Goal: Task Accomplishment & Management: Use online tool/utility

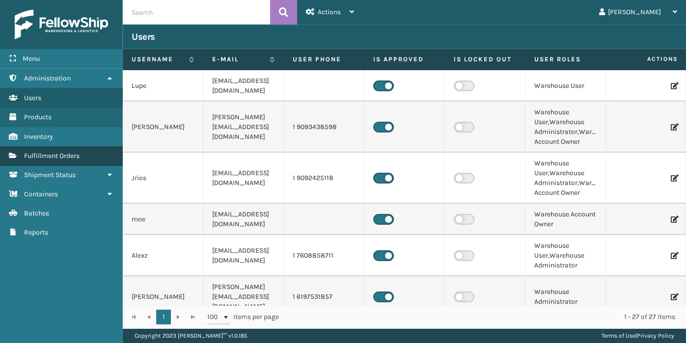
click at [48, 157] on span "Fulfillment Orders" at bounding box center [51, 156] width 55 height 8
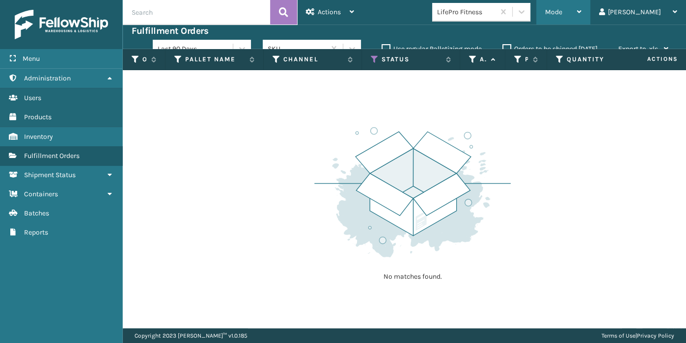
click at [574, 11] on div "Mode Regular Mode Picking Mode Labeling Mode Exit Scan Mode" at bounding box center [563, 12] width 54 height 25
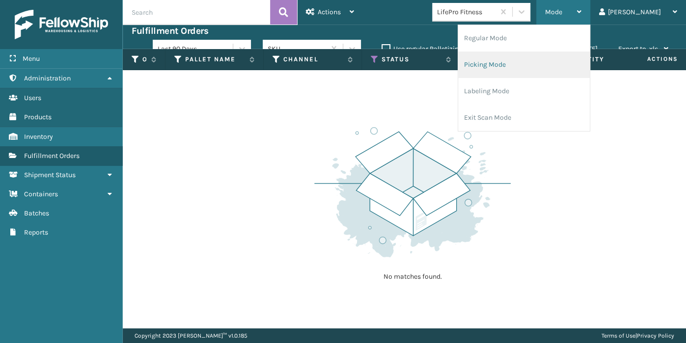
click at [526, 72] on li "Picking Mode" at bounding box center [524, 65] width 132 height 27
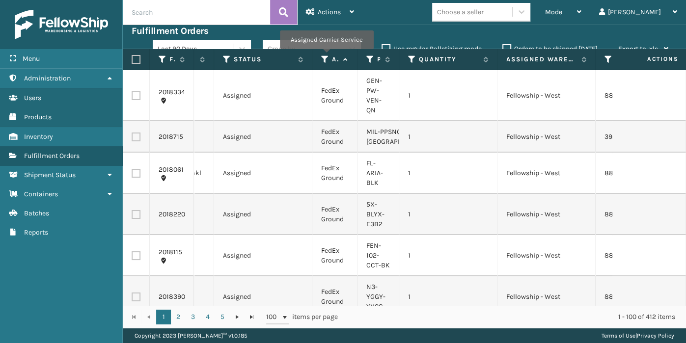
click at [325, 55] on icon at bounding box center [325, 59] width 8 height 9
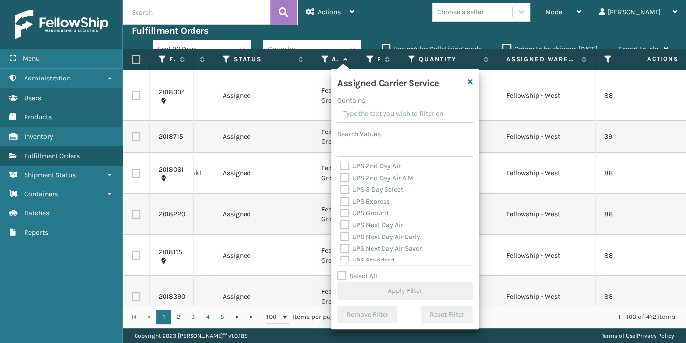
scroll to position [191, 0]
click at [372, 168] on label "UPS 2nd Day Air" at bounding box center [370, 165] width 60 height 8
click at [341, 166] on input "UPS 2nd Day Air" at bounding box center [340, 163] width 0 height 6
checkbox input "true"
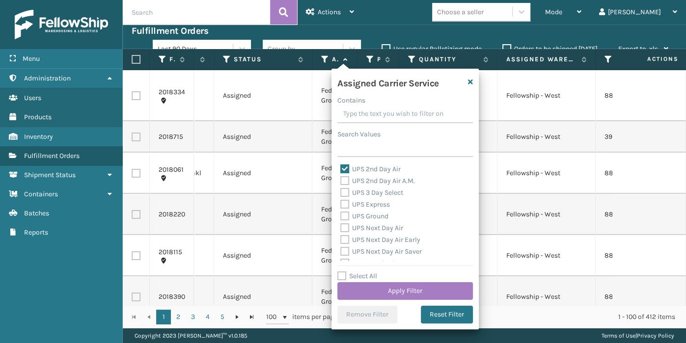
click at [371, 181] on label "UPS 2nd Day Air A.M." at bounding box center [377, 181] width 75 height 8
click at [341, 181] on input "UPS 2nd Day Air A.M." at bounding box center [340, 178] width 0 height 6
checkbox input "true"
click at [370, 196] on label "UPS 3 Day Select" at bounding box center [371, 192] width 63 height 8
click at [341, 193] on input "UPS 3 Day Select" at bounding box center [340, 190] width 0 height 6
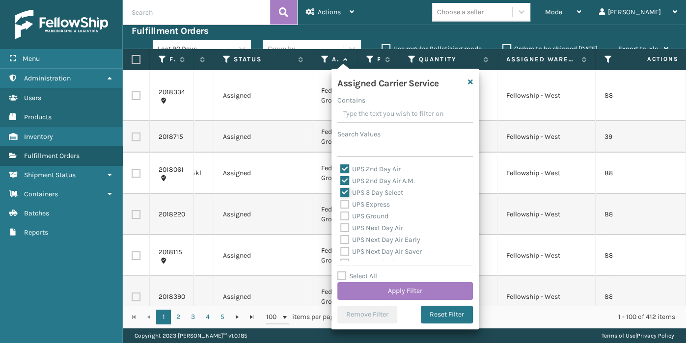
checkbox input "true"
click at [369, 207] on label "UPS Express" at bounding box center [365, 204] width 50 height 8
click at [341, 205] on input "UPS Express" at bounding box center [340, 202] width 0 height 6
checkbox input "true"
click at [368, 229] on label "UPS Next Day Air" at bounding box center [371, 228] width 63 height 8
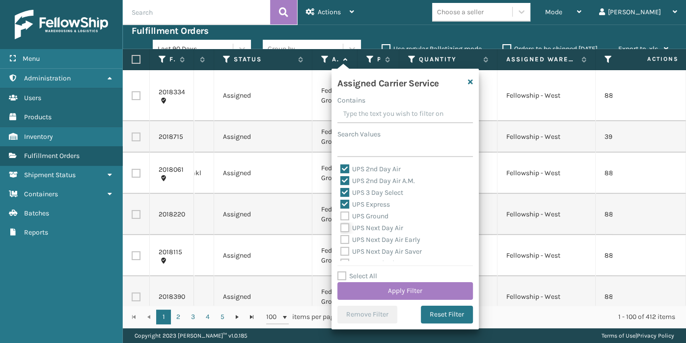
click at [341, 229] on input "UPS Next Day Air" at bounding box center [340, 225] width 0 height 6
checkbox input "true"
click at [368, 241] on label "UPS Next Day Air Early" at bounding box center [380, 240] width 80 height 8
click at [341, 241] on input "UPS Next Day Air Early" at bounding box center [340, 237] width 0 height 6
checkbox input "true"
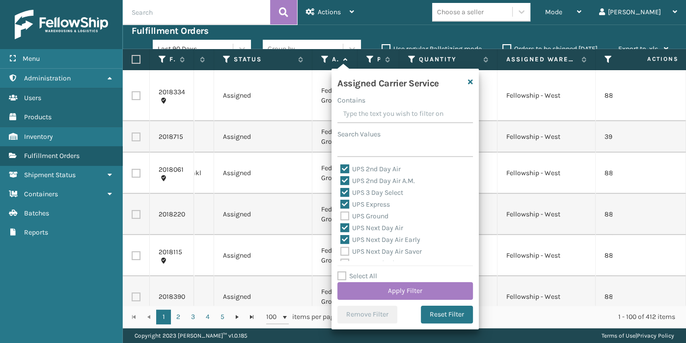
click at [369, 249] on label "UPS Next Day Air Saver" at bounding box center [380, 251] width 81 height 8
click at [341, 249] on input "UPS Next Day Air Saver" at bounding box center [340, 249] width 0 height 6
checkbox input "true"
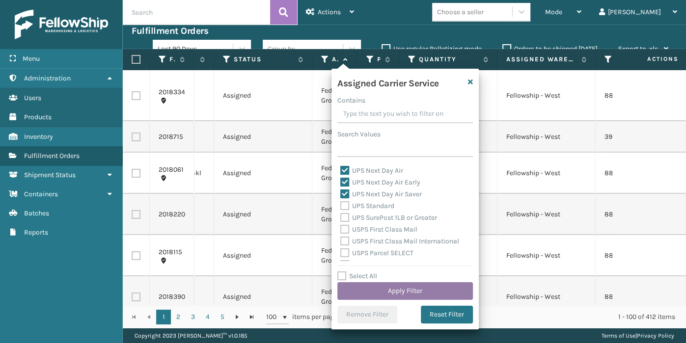
click at [387, 287] on button "Apply Filter" at bounding box center [404, 291] width 135 height 18
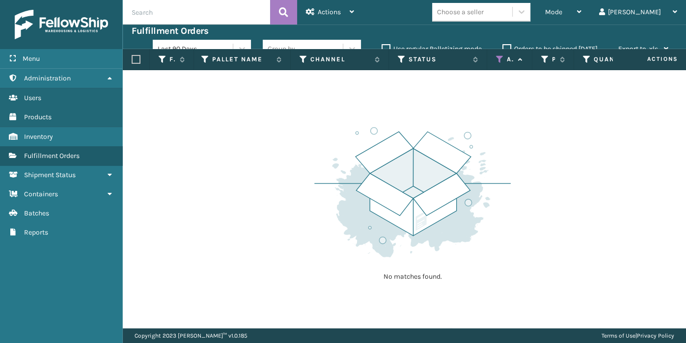
scroll to position [0, 147]
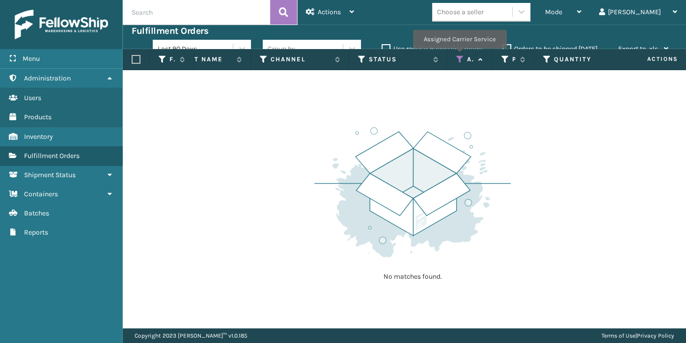
click at [458, 55] on icon at bounding box center [460, 59] width 8 height 9
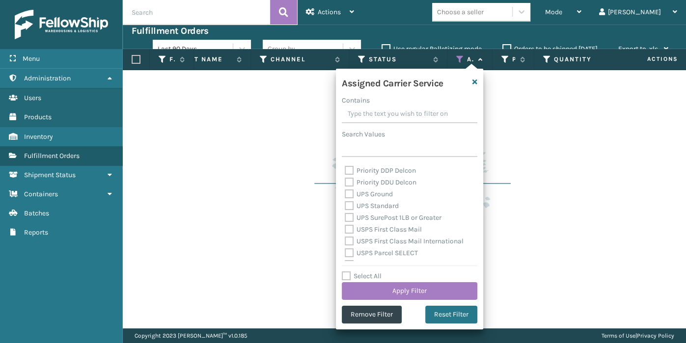
click at [346, 195] on label "UPS Ground" at bounding box center [369, 194] width 48 height 8
click at [345, 195] on input "UPS Ground" at bounding box center [345, 191] width 0 height 6
checkbox input "true"
click at [347, 210] on div "UPS Standard" at bounding box center [410, 205] width 130 height 12
click at [348, 209] on div "UPS Standard" at bounding box center [410, 205] width 130 height 12
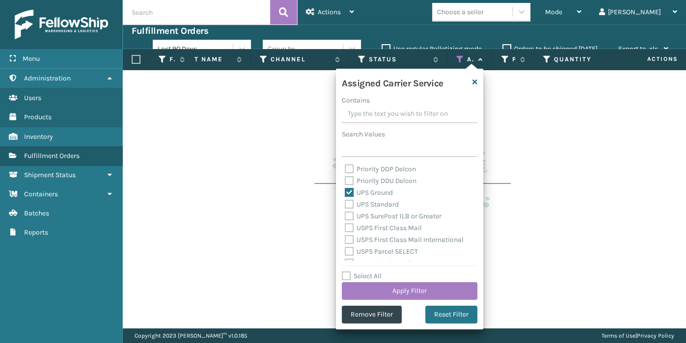
click at [349, 208] on label "UPS Standard" at bounding box center [372, 204] width 54 height 8
click at [345, 205] on input "UPS Standard" at bounding box center [345, 202] width 0 height 6
checkbox input "true"
click at [349, 218] on label "UPS SurePost 1LB or Greater" at bounding box center [393, 216] width 97 height 8
click at [345, 217] on input "UPS SurePost 1LB or Greater" at bounding box center [345, 214] width 0 height 6
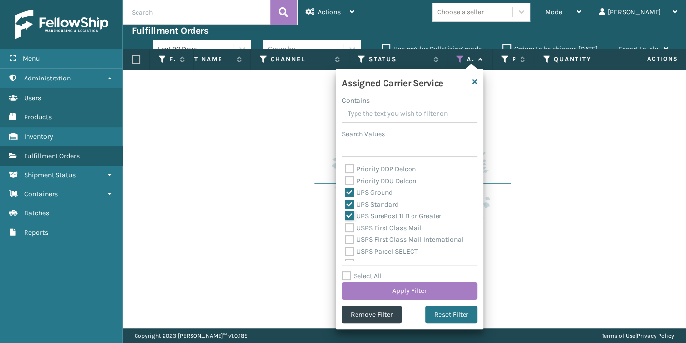
checkbox input "true"
click at [391, 290] on button "Apply Filter" at bounding box center [409, 291] width 135 height 18
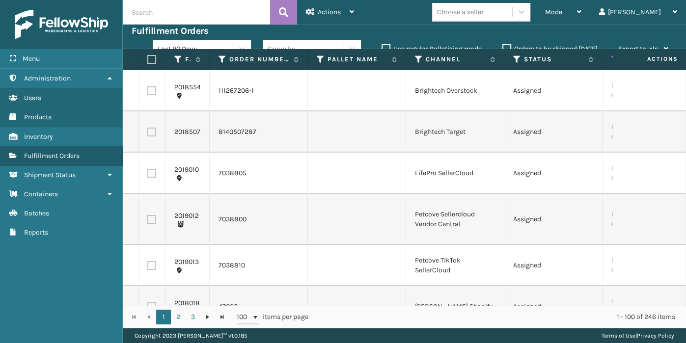
click at [483, 9] on div "Choose a seller" at bounding box center [460, 12] width 47 height 10
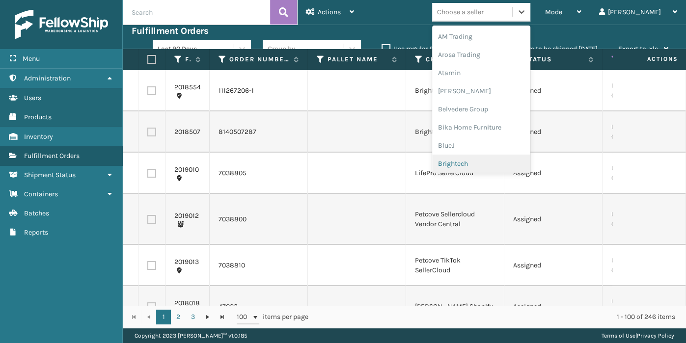
click at [496, 158] on div "Brightech" at bounding box center [481, 164] width 98 height 18
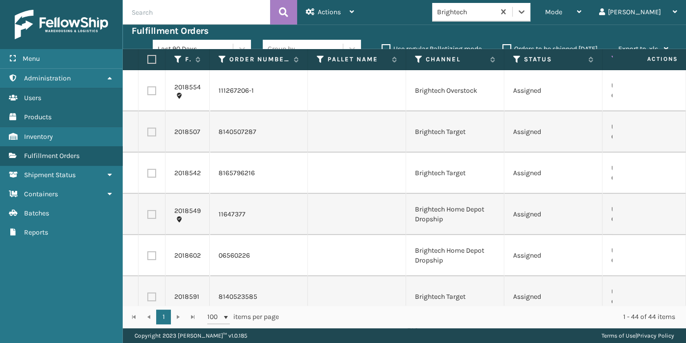
click at [151, 58] on label at bounding box center [150, 59] width 6 height 9
click at [148, 58] on input "checkbox" at bounding box center [147, 59] width 0 height 6
checkbox input "true"
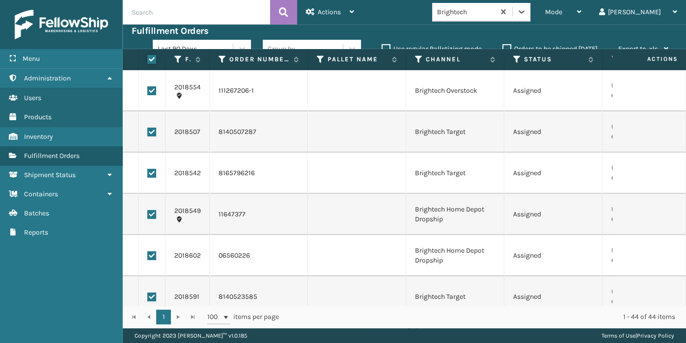
checkbox input "true"
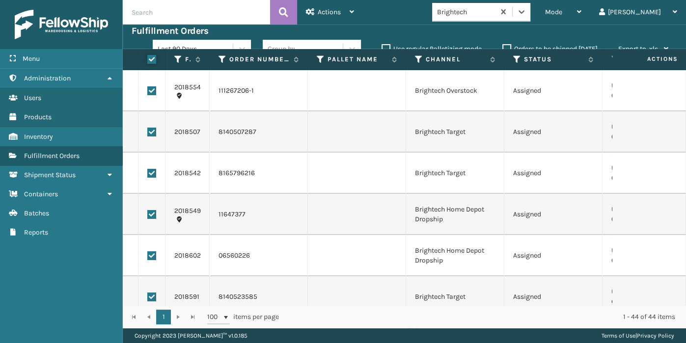
checkbox input "true"
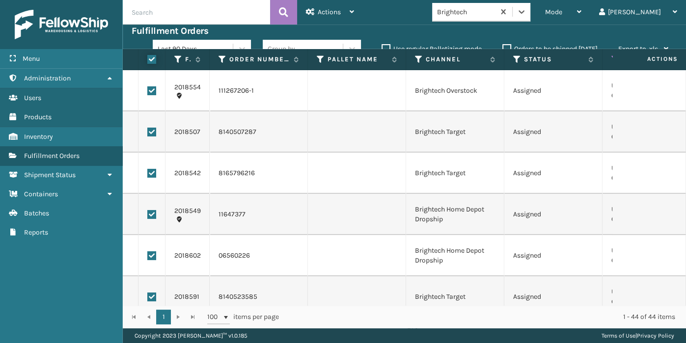
checkbox input "true"
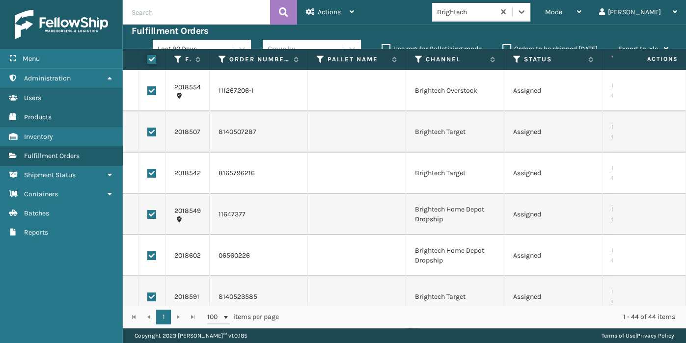
checkbox input "true"
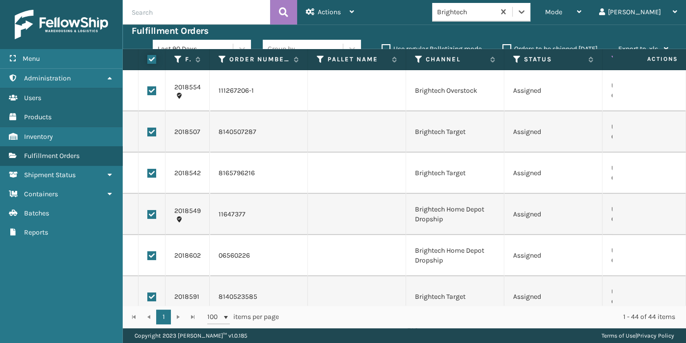
checkbox input "true"
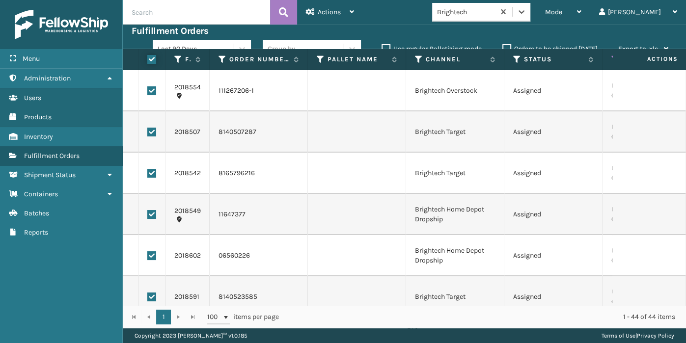
checkbox input "true"
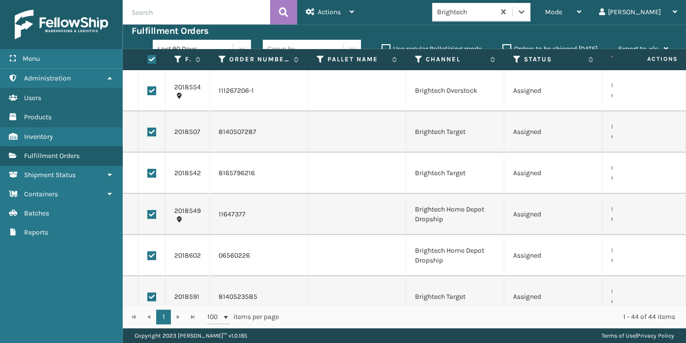
checkbox input "true"
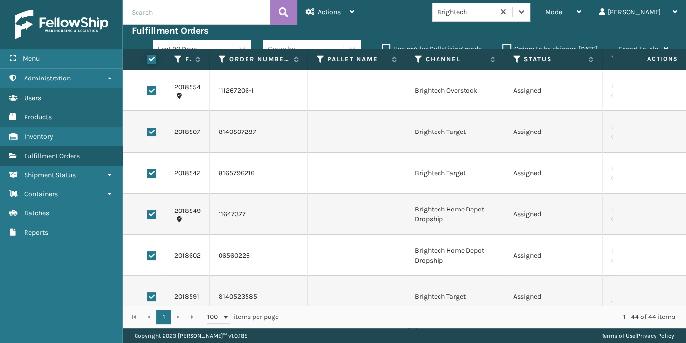
checkbox input "true"
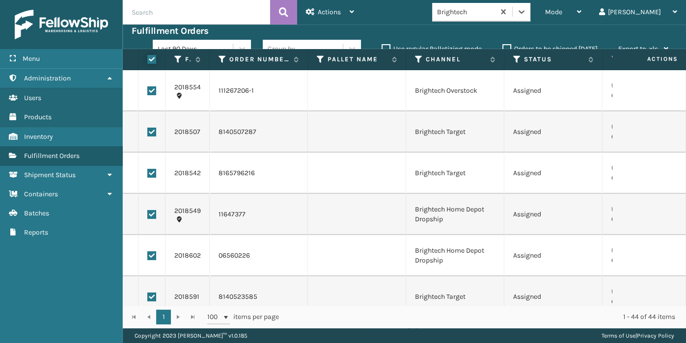
checkbox input "true"
click at [326, 10] on span "Actions" at bounding box center [329, 12] width 23 height 8
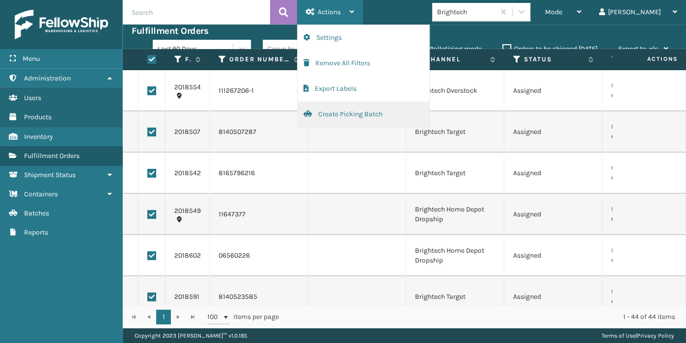
click at [326, 120] on button "Create Picking Batch" at bounding box center [363, 115] width 132 height 26
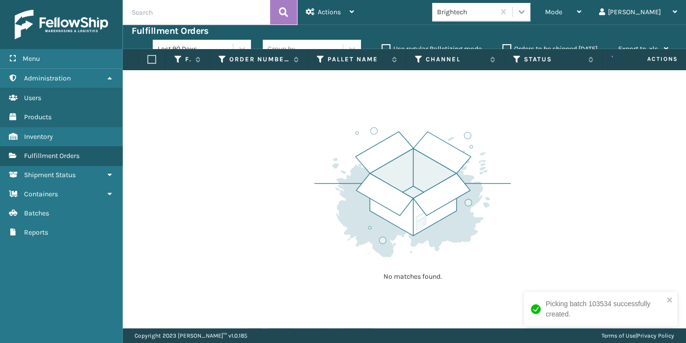
click at [526, 16] on icon at bounding box center [521, 12] width 10 height 10
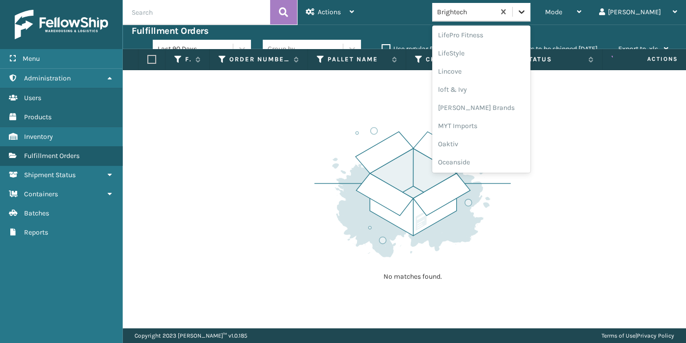
scroll to position [365, 0]
click at [530, 62] on div "Lincove" at bounding box center [481, 71] width 98 height 18
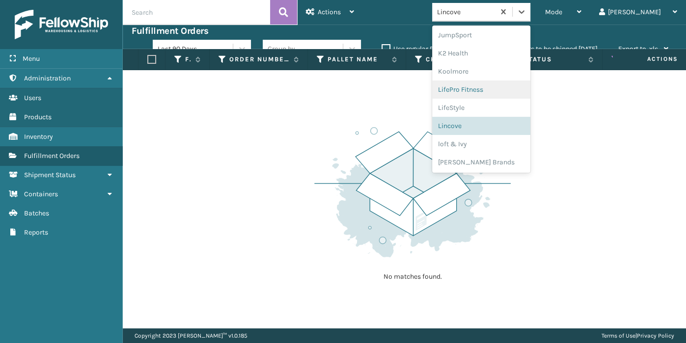
click at [516, 90] on div "LifePro Fitness" at bounding box center [481, 89] width 98 height 18
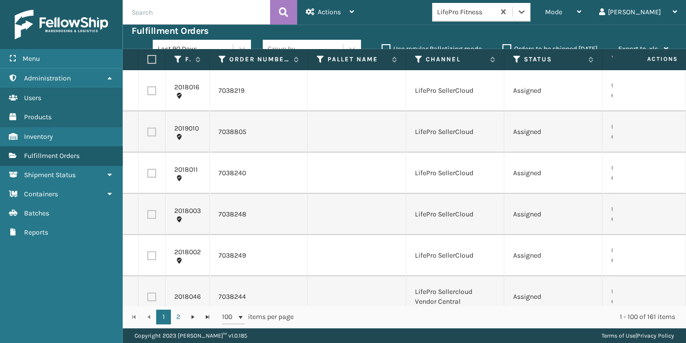
click at [149, 58] on label at bounding box center [150, 59] width 6 height 9
click at [148, 58] on input "checkbox" at bounding box center [147, 59] width 0 height 6
checkbox input "true"
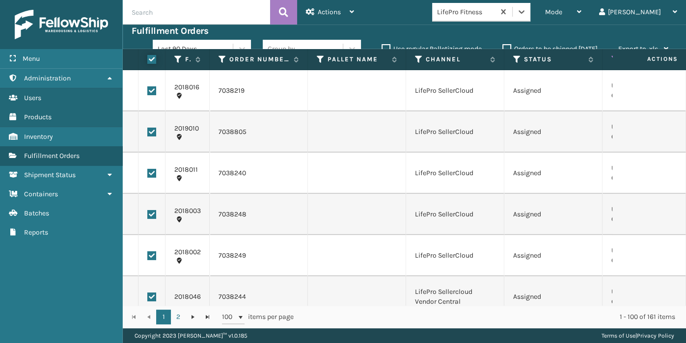
checkbox input "true"
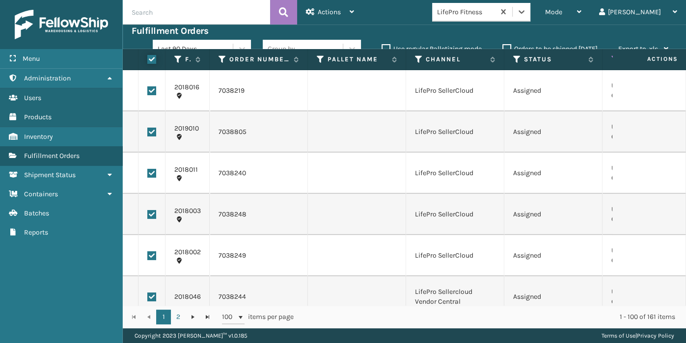
checkbox input "true"
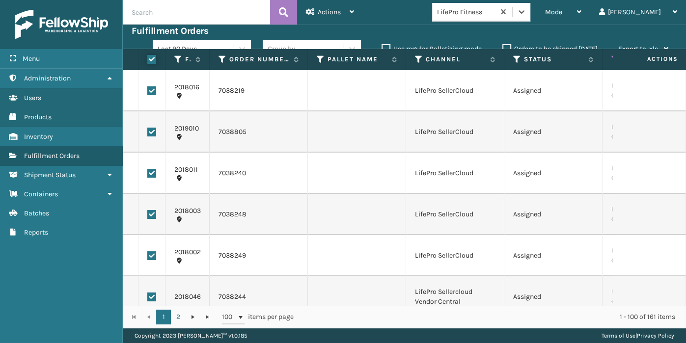
checkbox input "true"
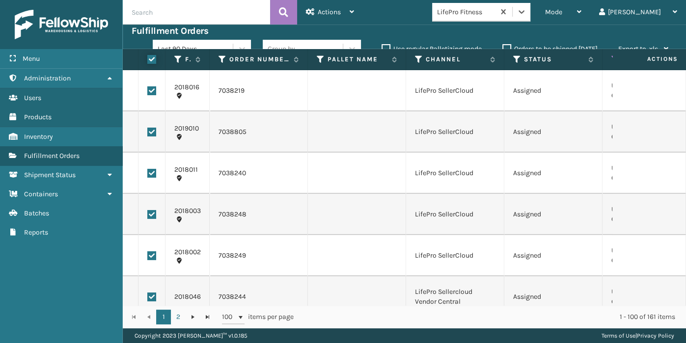
checkbox input "true"
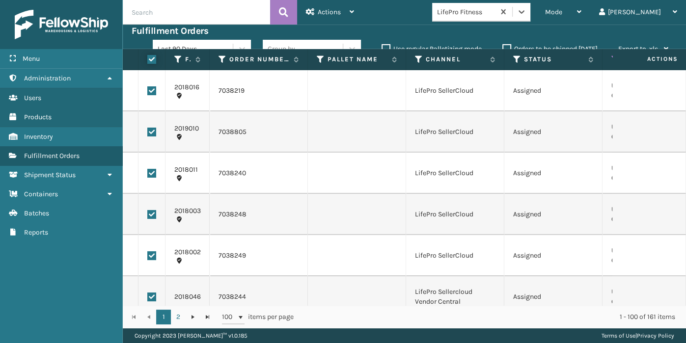
checkbox input "true"
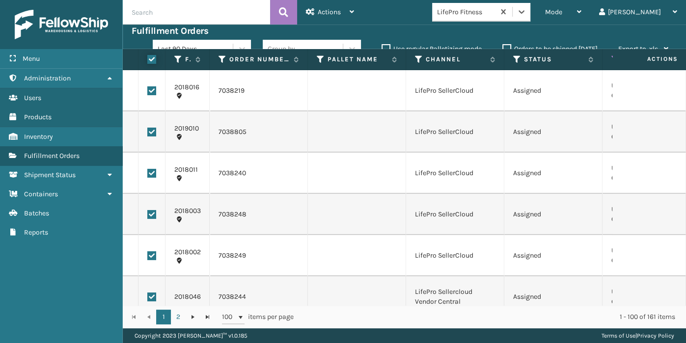
checkbox input "true"
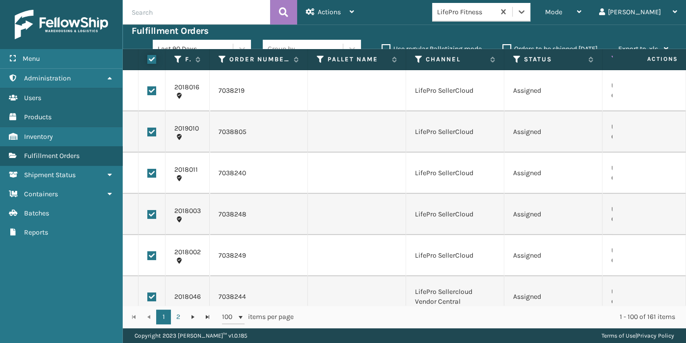
checkbox input "true"
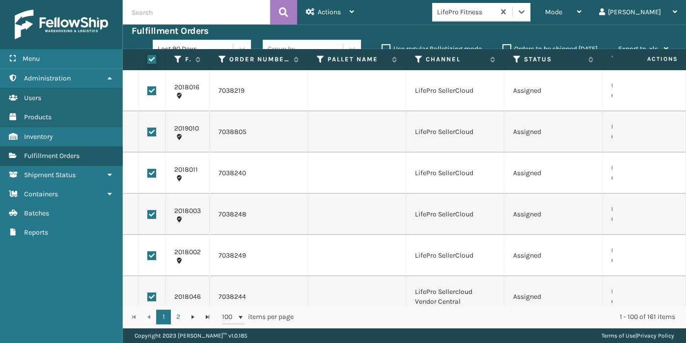
checkbox input "true"
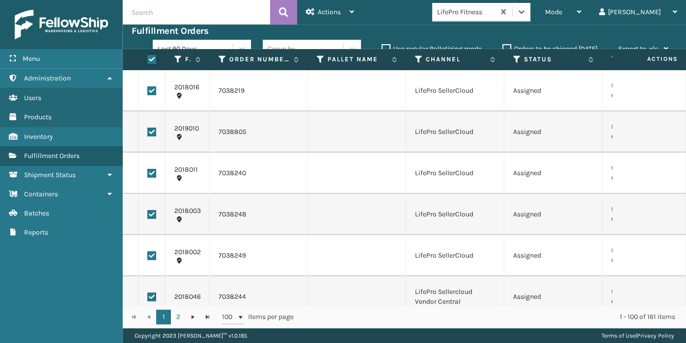
checkbox input "true"
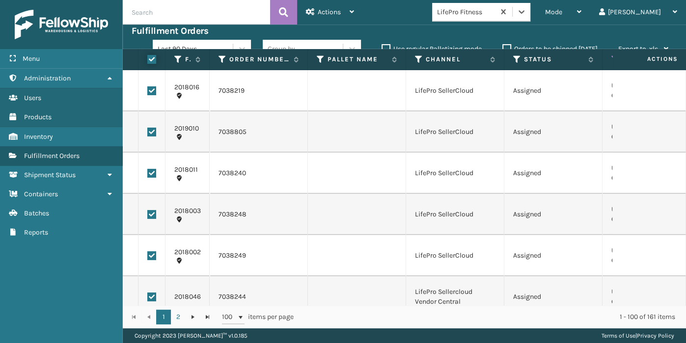
checkbox input "true"
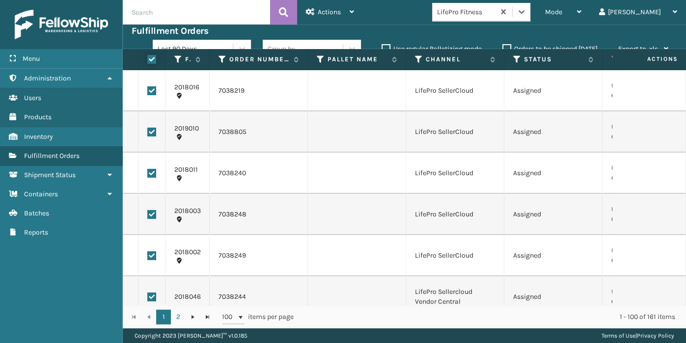
checkbox input "true"
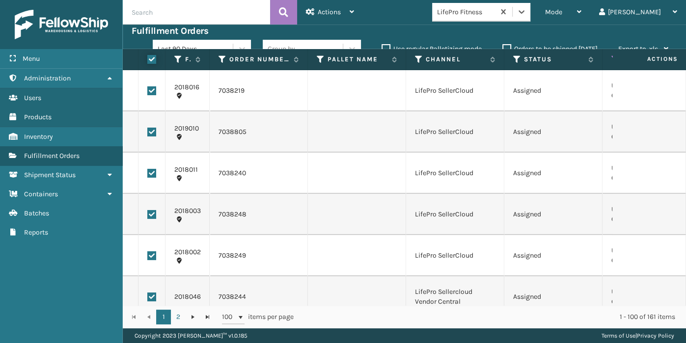
checkbox input "true"
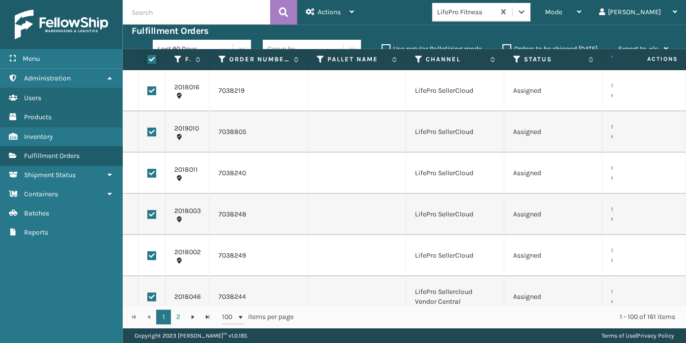
checkbox input "true"
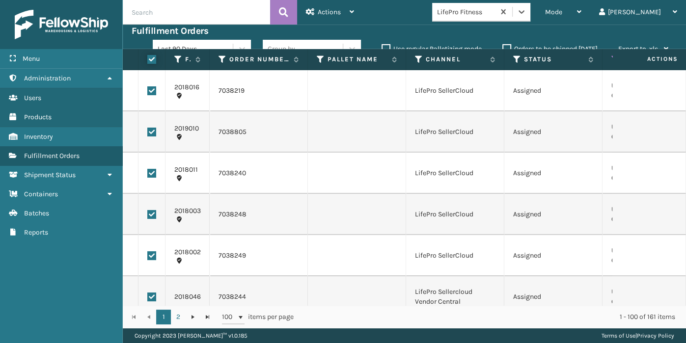
checkbox input "true"
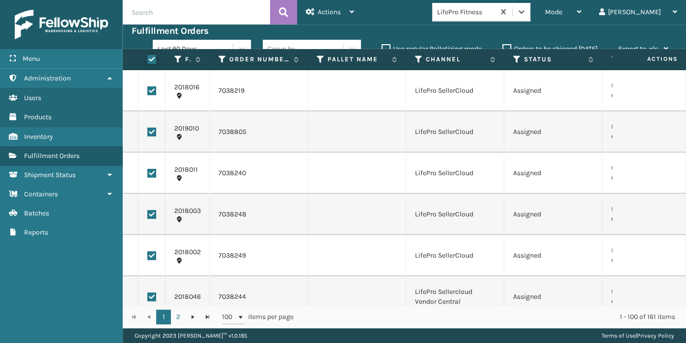
checkbox input "true"
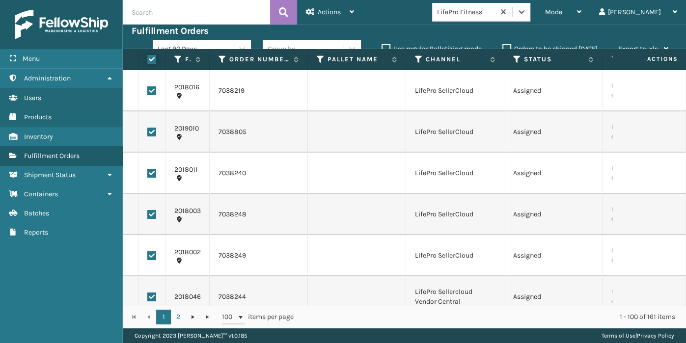
checkbox input "true"
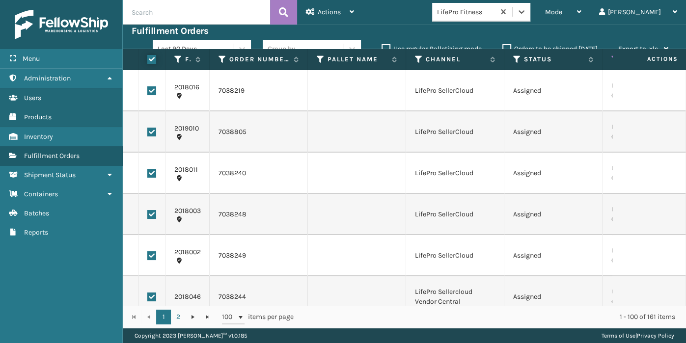
checkbox input "true"
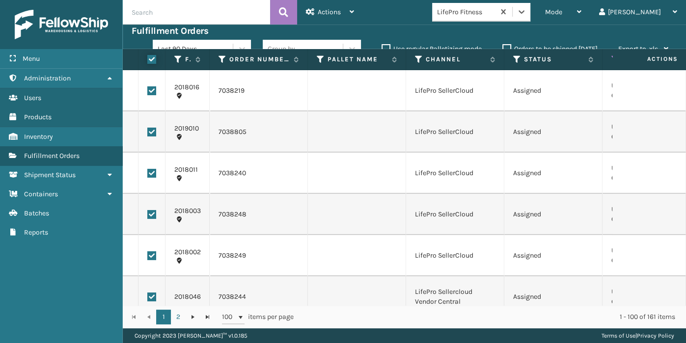
checkbox input "true"
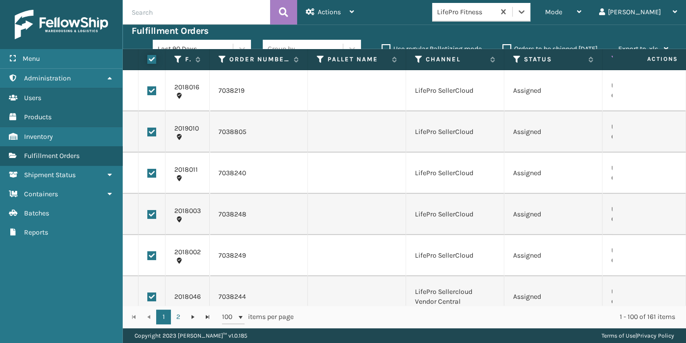
checkbox input "true"
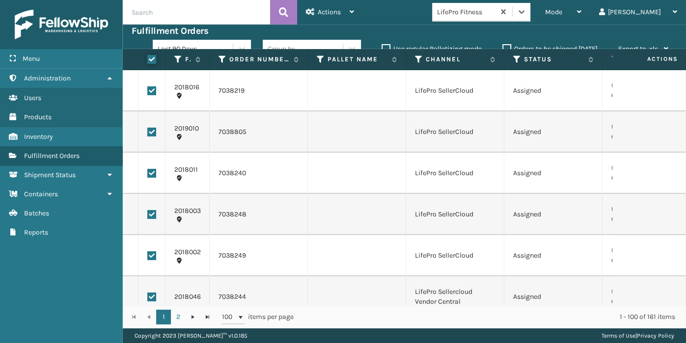
checkbox input "true"
click at [325, 16] on div "Actions" at bounding box center [330, 12] width 48 height 25
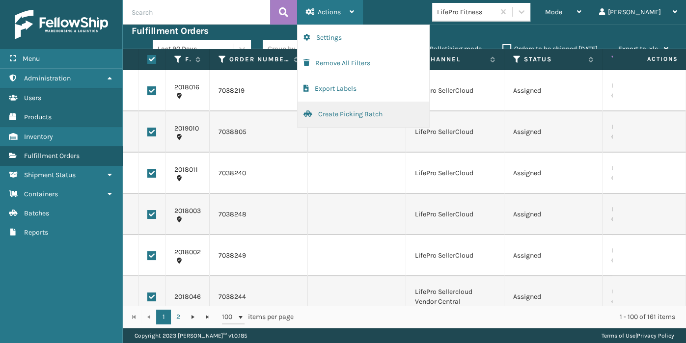
click at [320, 108] on button "Create Picking Batch" at bounding box center [363, 115] width 132 height 26
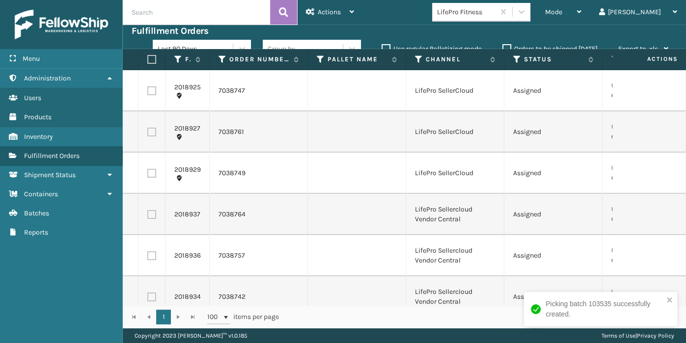
click at [153, 62] on label at bounding box center [150, 59] width 6 height 9
click at [148, 62] on input "checkbox" at bounding box center [147, 59] width 0 height 6
checkbox input "true"
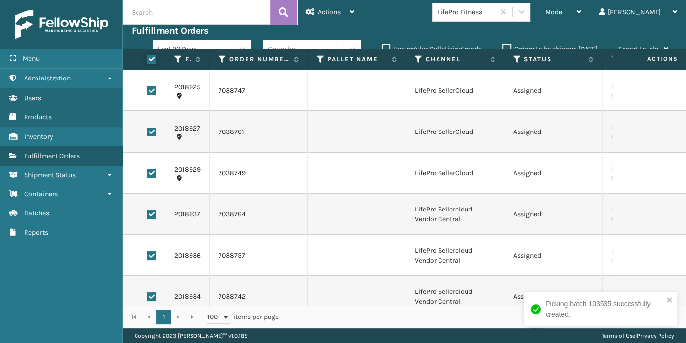
checkbox input "true"
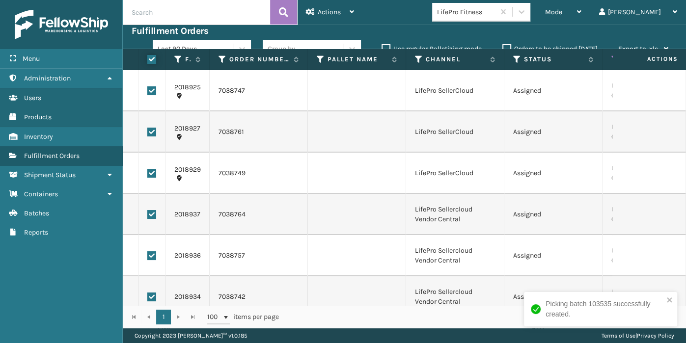
checkbox input "true"
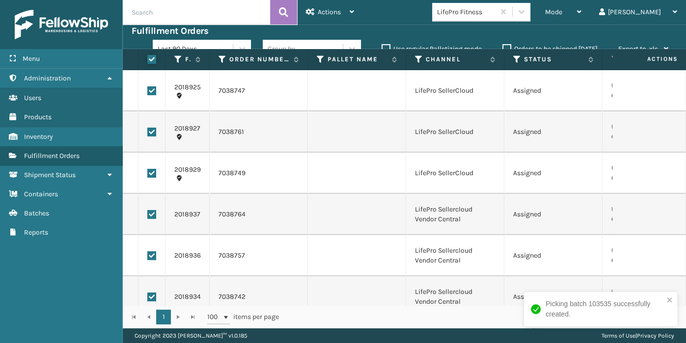
checkbox input "true"
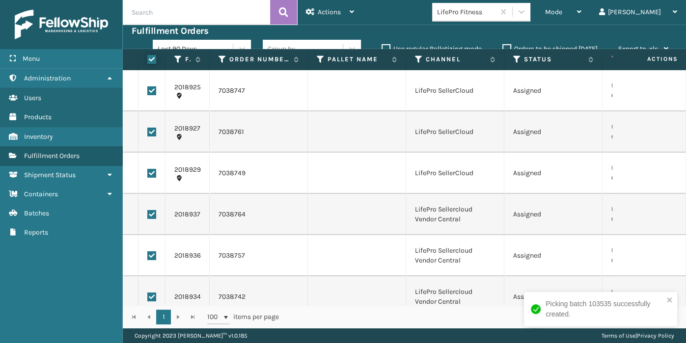
checkbox input "true"
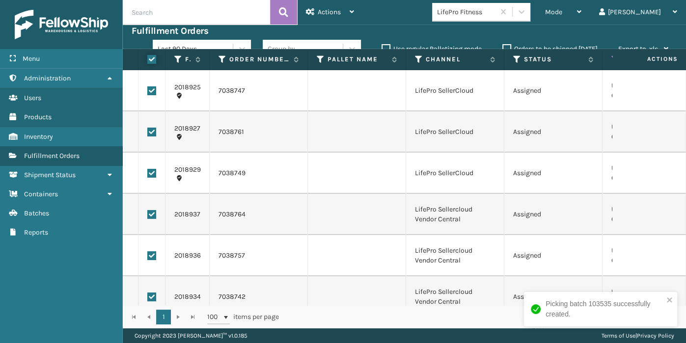
checkbox input "true"
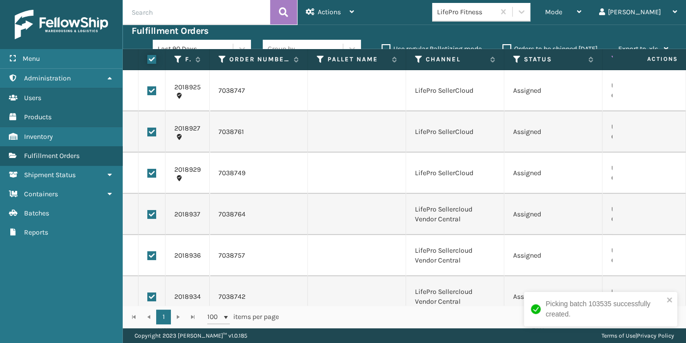
checkbox input "true"
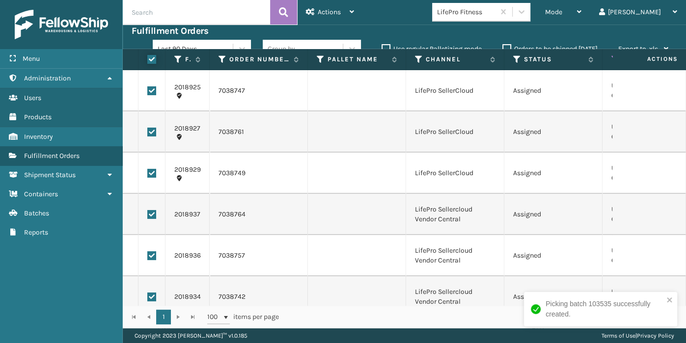
checkbox input "true"
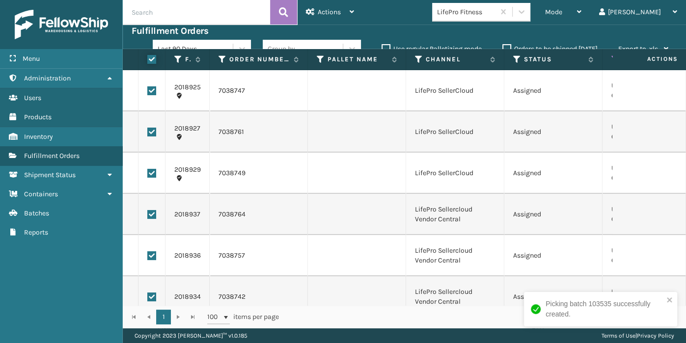
checkbox input "true"
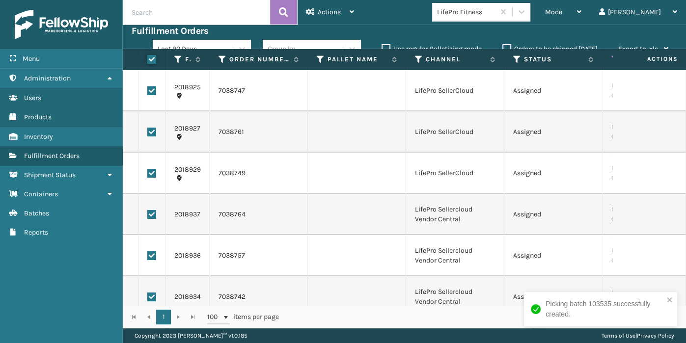
checkbox input "true"
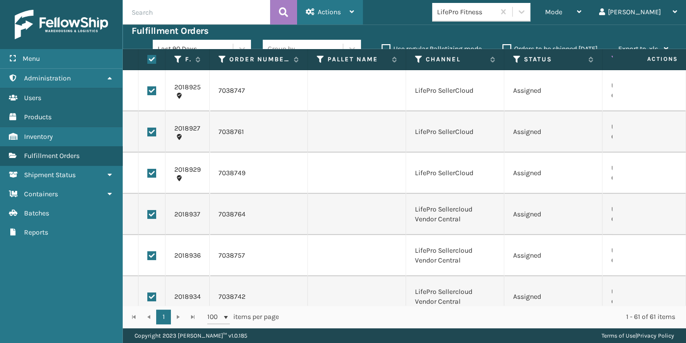
click at [320, 14] on span "Actions" at bounding box center [329, 12] width 23 height 8
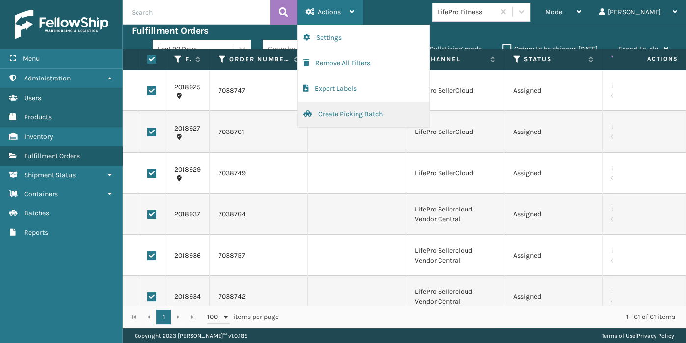
click at [327, 113] on button "Create Picking Batch" at bounding box center [363, 115] width 132 height 26
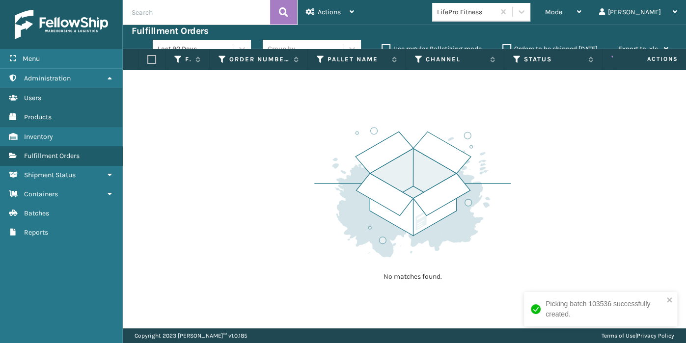
click at [504, 309] on div "No matches found." at bounding box center [404, 199] width 563 height 258
drag, startPoint x: 575, startPoint y: 142, endPoint x: 360, endPoint y: 109, distance: 218.0
click at [360, 109] on div "No matches found." at bounding box center [404, 199] width 563 height 258
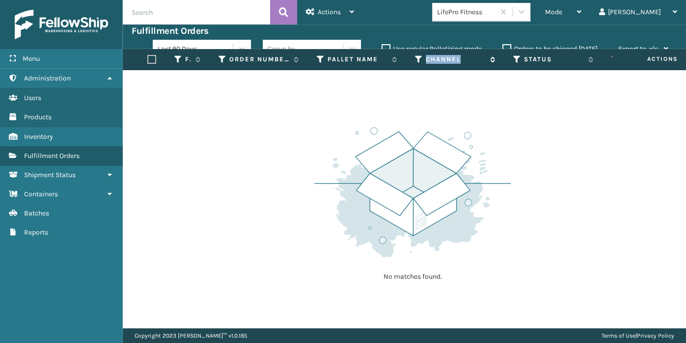
drag, startPoint x: 521, startPoint y: 62, endPoint x: 424, endPoint y: 57, distance: 96.8
click at [424, 57] on tr "Fulfillment Order Id Order Number Pallet Name Channel Status Assigned Carrier S…" at bounding box center [688, 59] width 1131 height 21
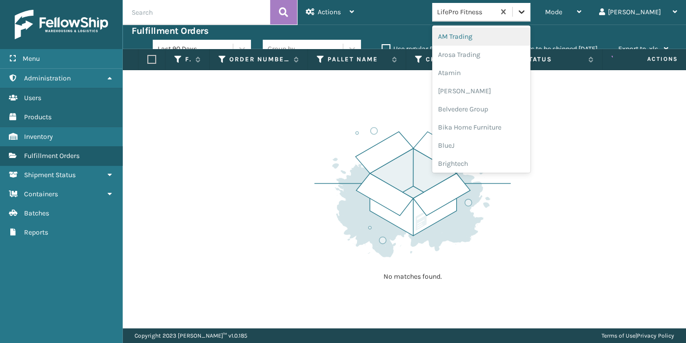
click at [526, 12] on icon at bounding box center [521, 12] width 10 height 10
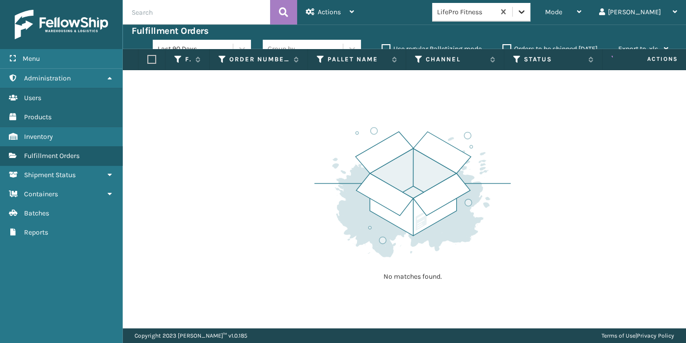
click at [526, 12] on icon at bounding box center [521, 12] width 10 height 10
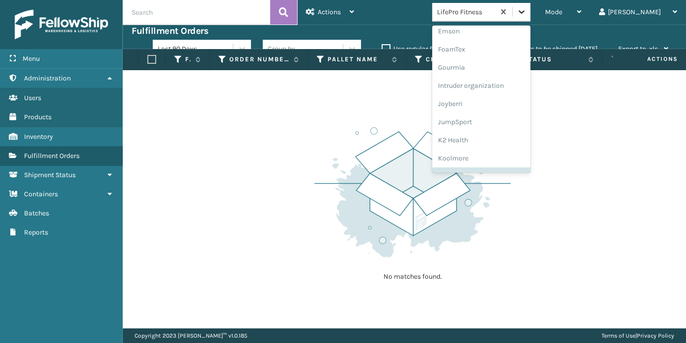
scroll to position [225, 0]
click at [514, 122] on div "JumpSport" at bounding box center [481, 120] width 98 height 18
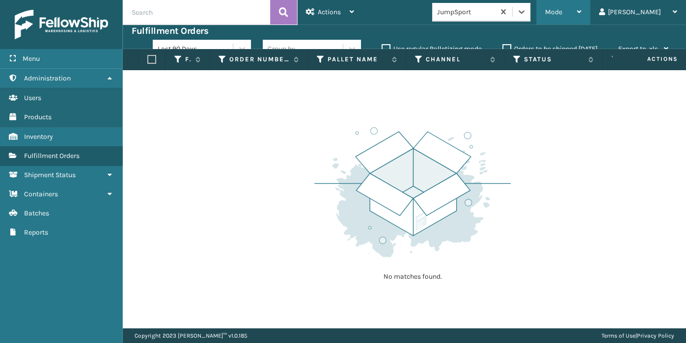
click at [572, 19] on div "Mode Regular Mode Picking Mode Labeling Mode Exit Scan Mode" at bounding box center [563, 12] width 54 height 25
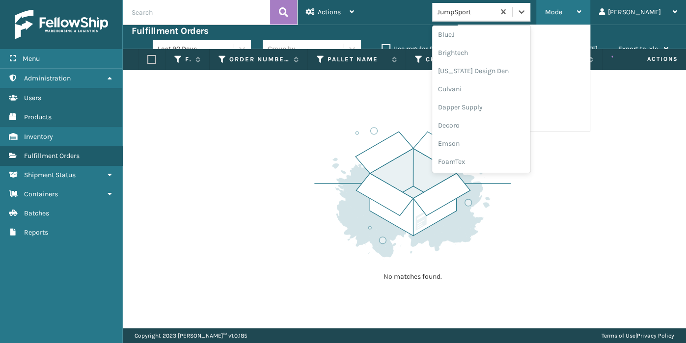
scroll to position [112, 0]
click at [516, 106] on div "Dapper Supply" at bounding box center [481, 106] width 98 height 18
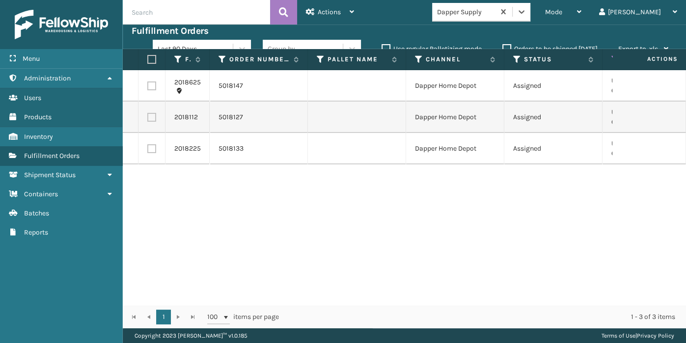
click at [152, 63] on label at bounding box center [150, 59] width 6 height 9
click at [148, 63] on input "checkbox" at bounding box center [147, 59] width 0 height 6
click at [347, 6] on div "Actions" at bounding box center [330, 12] width 48 height 25
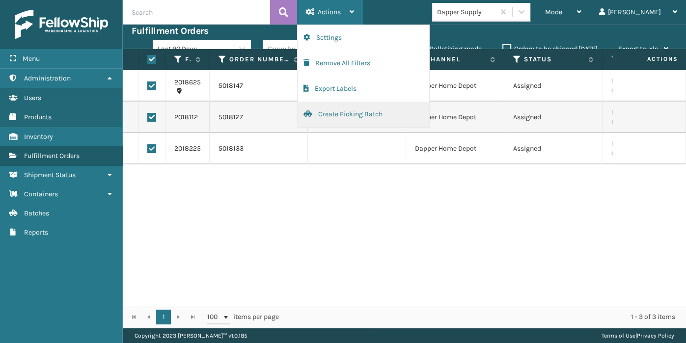
click at [359, 115] on button "Create Picking Batch" at bounding box center [363, 115] width 132 height 26
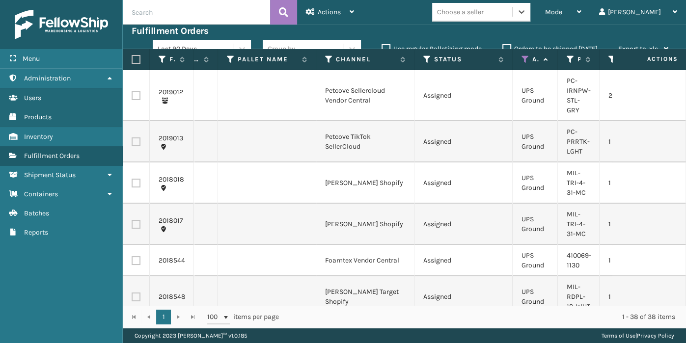
scroll to position [0, 0]
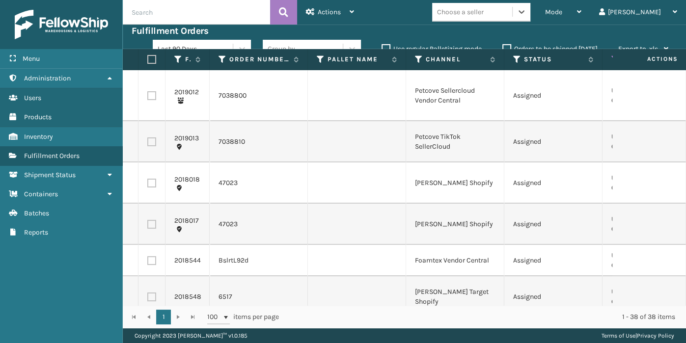
click at [512, 13] on div "Choose a seller" at bounding box center [472, 12] width 80 height 16
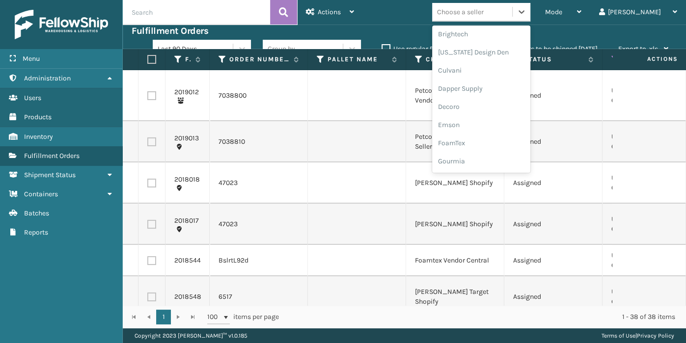
scroll to position [132, 0]
click at [509, 140] on div "FoamTex" at bounding box center [481, 141] width 98 height 18
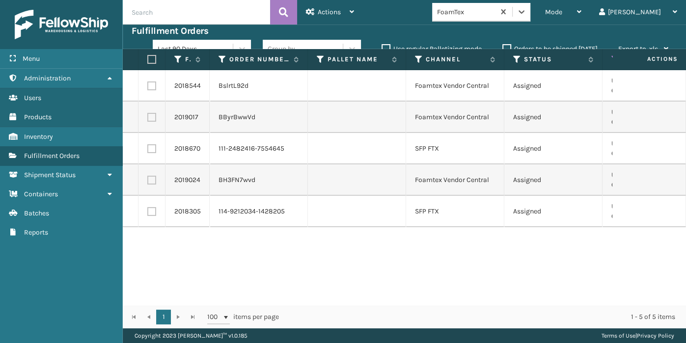
click at [154, 64] on th at bounding box center [151, 59] width 27 height 21
click at [153, 61] on label at bounding box center [150, 59] width 6 height 9
click at [148, 61] on input "checkbox" at bounding box center [147, 59] width 0 height 6
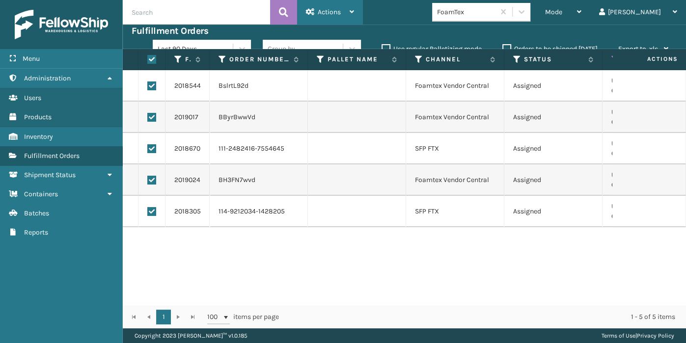
click at [323, 14] on span "Actions" at bounding box center [329, 12] width 23 height 8
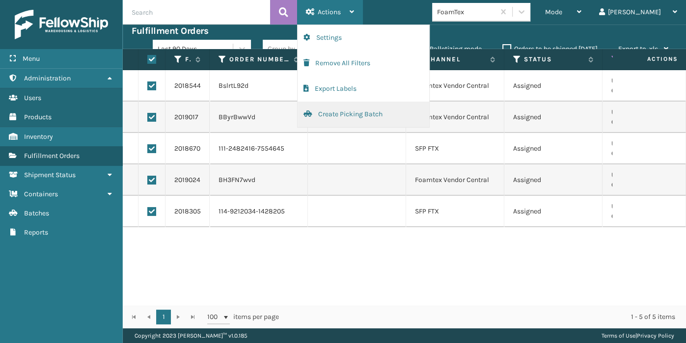
click at [331, 121] on button "Create Picking Batch" at bounding box center [363, 115] width 132 height 26
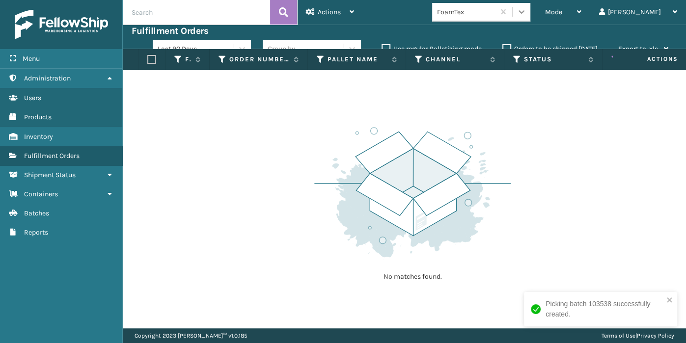
click at [526, 10] on icon at bounding box center [521, 12] width 10 height 10
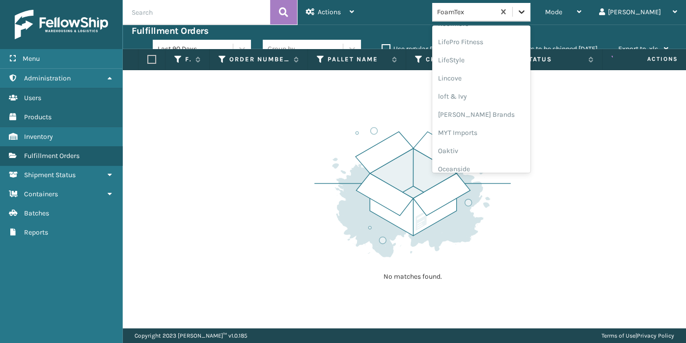
scroll to position [360, 0]
click at [510, 112] on div "[PERSON_NAME] Brands" at bounding box center [481, 113] width 98 height 18
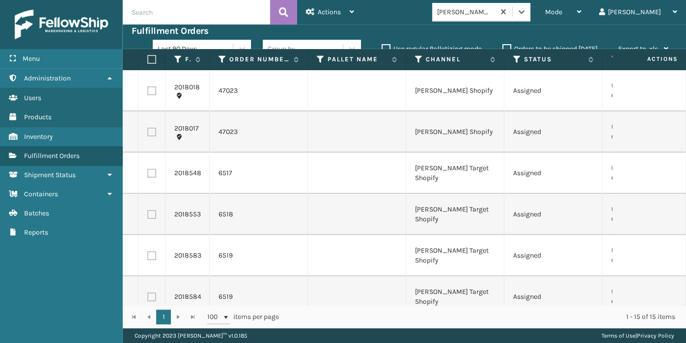
click at [152, 61] on label at bounding box center [150, 59] width 6 height 9
click at [148, 61] on input "checkbox" at bounding box center [147, 59] width 0 height 6
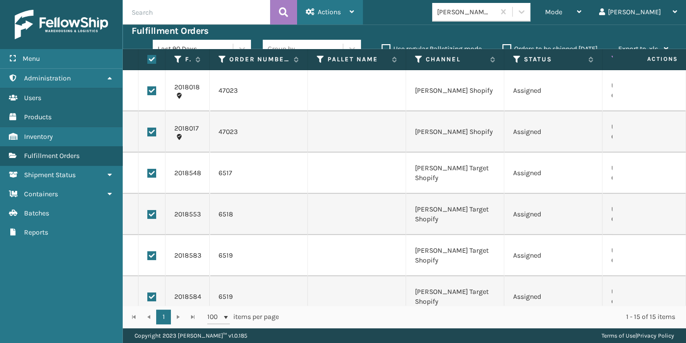
click at [346, 0] on div "Actions" at bounding box center [330, 12] width 48 height 25
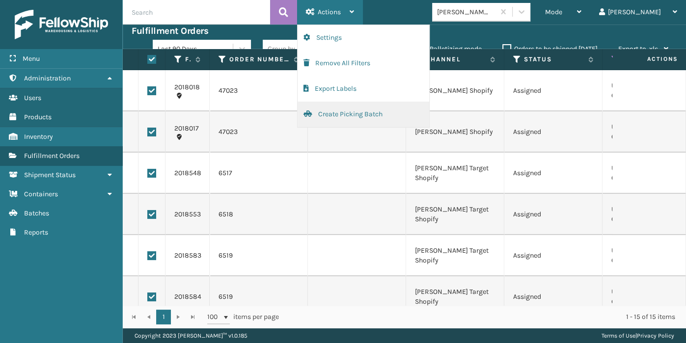
click at [315, 113] on button "Create Picking Batch" at bounding box center [363, 115] width 132 height 26
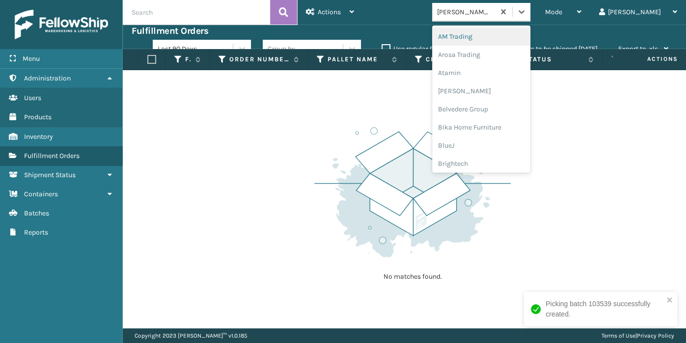
click at [478, 17] on div "[PERSON_NAME] Brands" at bounding box center [463, 12] width 62 height 16
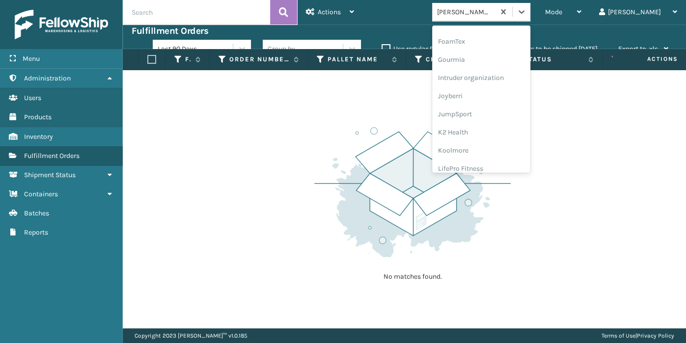
scroll to position [222, 0]
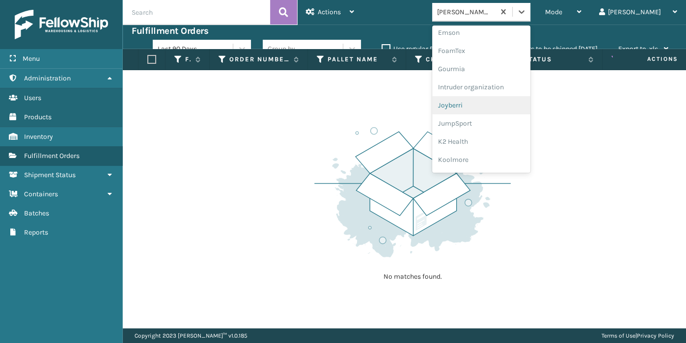
click at [505, 107] on div "Joyberri" at bounding box center [481, 105] width 98 height 18
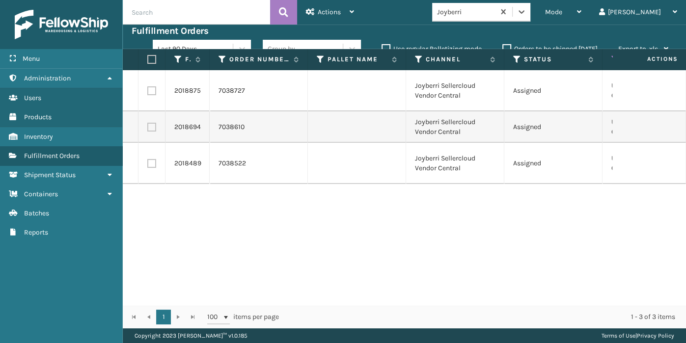
click at [153, 59] on label at bounding box center [150, 59] width 6 height 9
click at [148, 59] on input "checkbox" at bounding box center [147, 59] width 0 height 6
click at [346, 12] on div "Actions" at bounding box center [330, 12] width 48 height 25
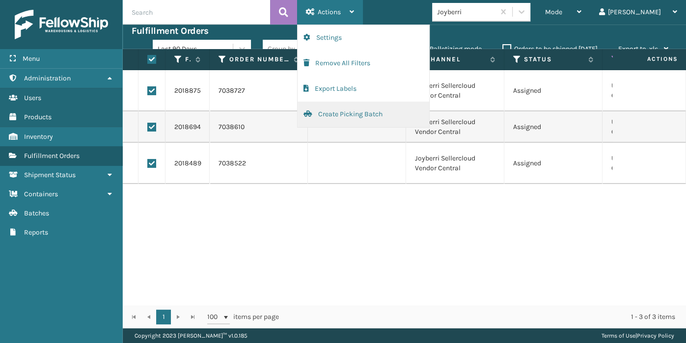
click at [334, 114] on button "Create Picking Batch" at bounding box center [363, 115] width 132 height 26
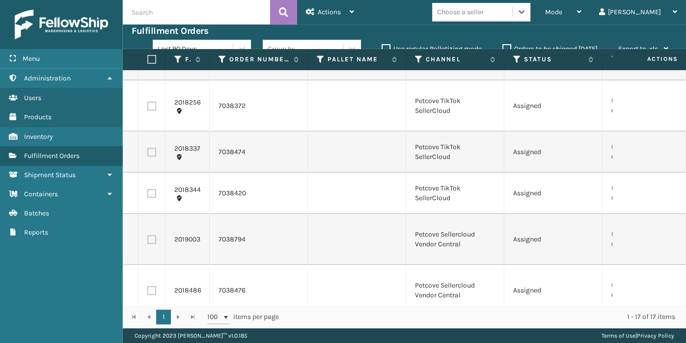
scroll to position [475, 0]
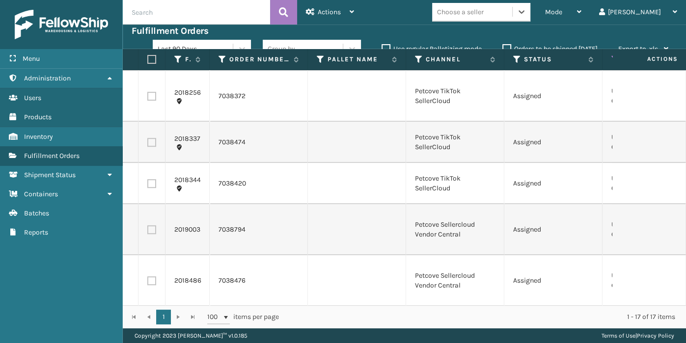
click at [526, 25] on div "Fulfillment Orders" at bounding box center [404, 31] width 545 height 12
click at [525, 24] on div "Mode Regular Mode Picking Mode Labeling Mode Exit Scan Mode Choose a seller [PE…" at bounding box center [524, 12] width 323 height 25
click at [512, 19] on div "Choose a seller" at bounding box center [472, 12] width 80 height 16
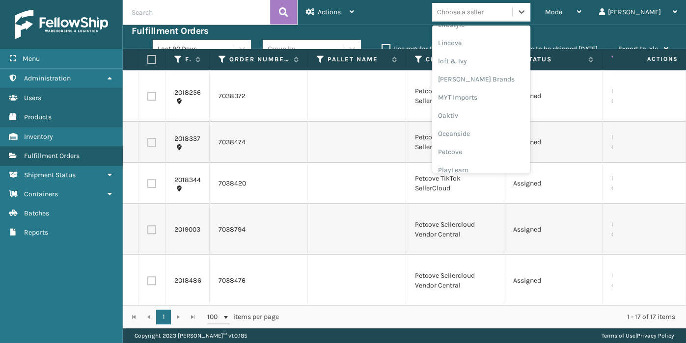
scroll to position [474, 0]
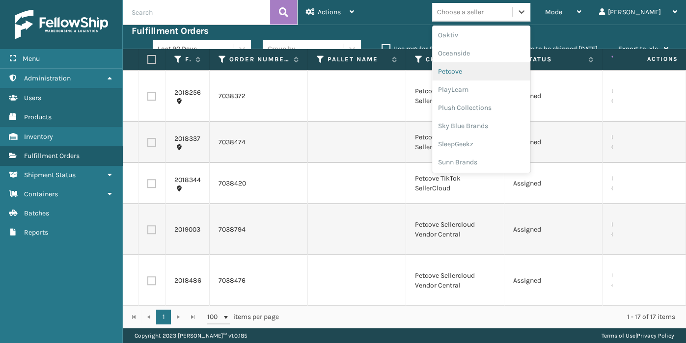
click at [506, 68] on div "Petcove" at bounding box center [481, 71] width 98 height 18
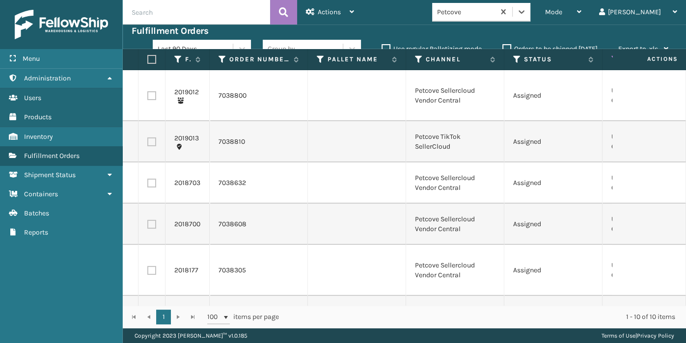
click at [147, 59] on label at bounding box center [150, 59] width 6 height 9
click at [147, 59] on input "checkbox" at bounding box center [147, 59] width 0 height 6
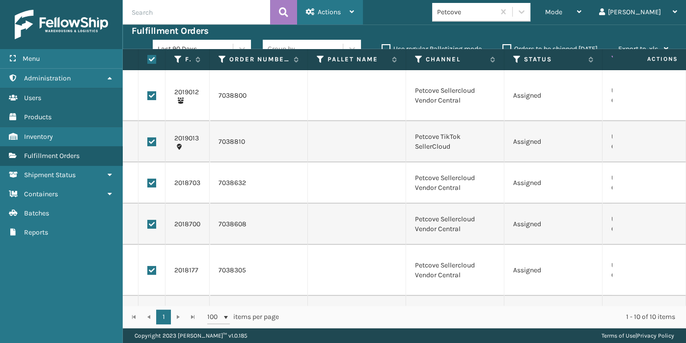
click at [343, 9] on div "Actions" at bounding box center [330, 12] width 48 height 25
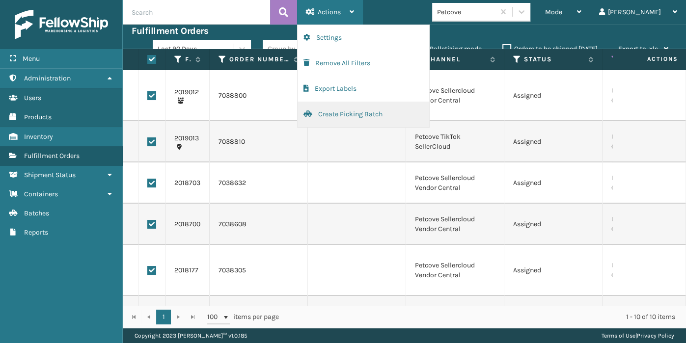
click at [348, 112] on button "Create Picking Batch" at bounding box center [363, 115] width 132 height 26
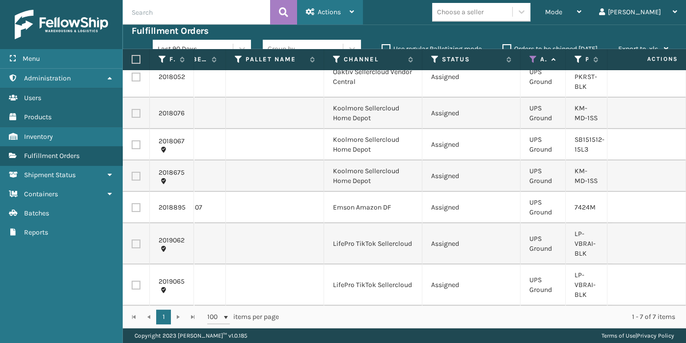
scroll to position [0, 82]
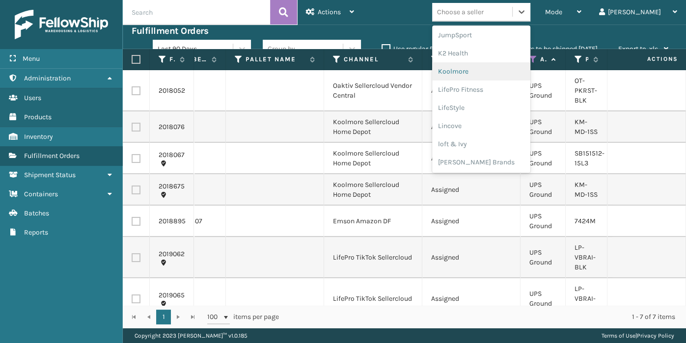
click at [504, 68] on div "Koolmore" at bounding box center [481, 71] width 98 height 18
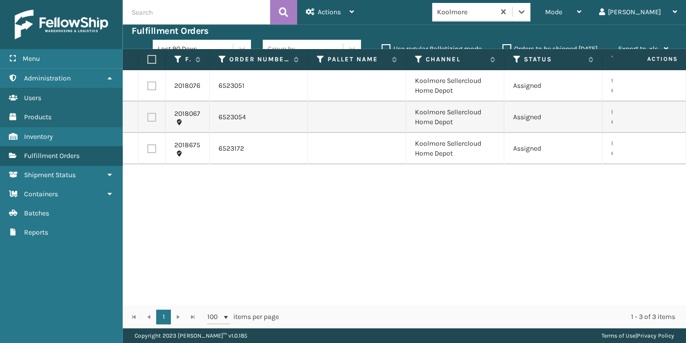
click at [154, 51] on th at bounding box center [151, 59] width 27 height 21
click at [149, 55] on label at bounding box center [150, 59] width 6 height 9
click at [148, 56] on input "checkbox" at bounding box center [147, 59] width 0 height 6
click at [345, 11] on div "Actions" at bounding box center [330, 12] width 48 height 25
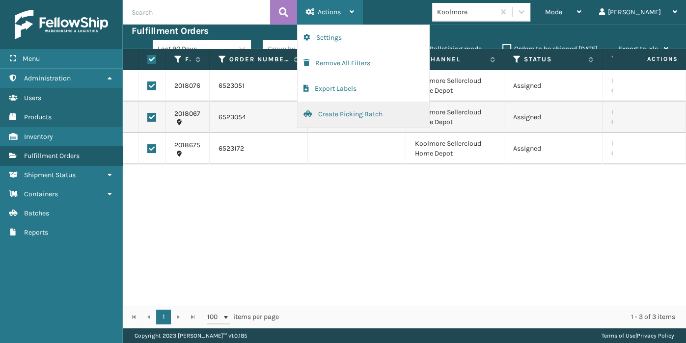
click at [367, 112] on button "Create Picking Batch" at bounding box center [363, 115] width 132 height 26
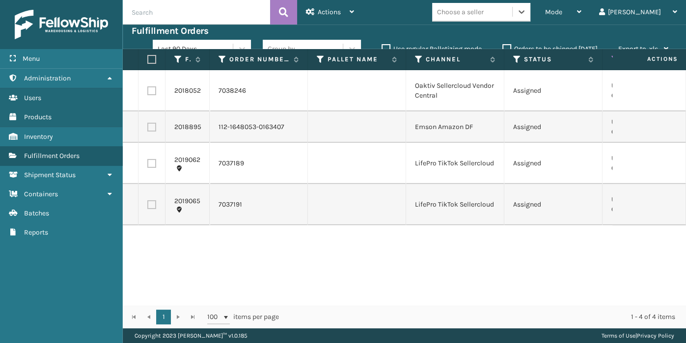
click at [153, 62] on label at bounding box center [150, 59] width 6 height 9
click at [148, 62] on input "checkbox" at bounding box center [147, 59] width 0 height 6
click at [322, 16] on div "Actions" at bounding box center [330, 12] width 48 height 25
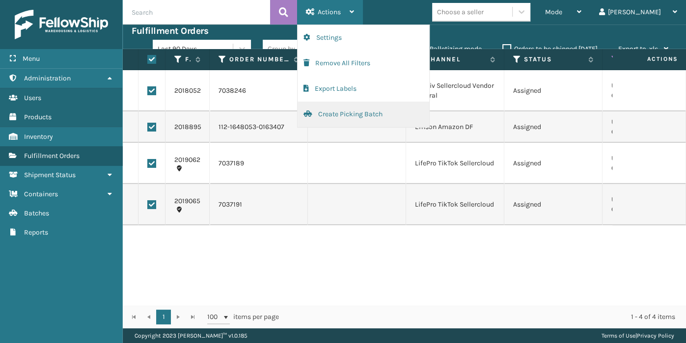
click at [335, 114] on button "Create Picking Batch" at bounding box center [363, 115] width 132 height 26
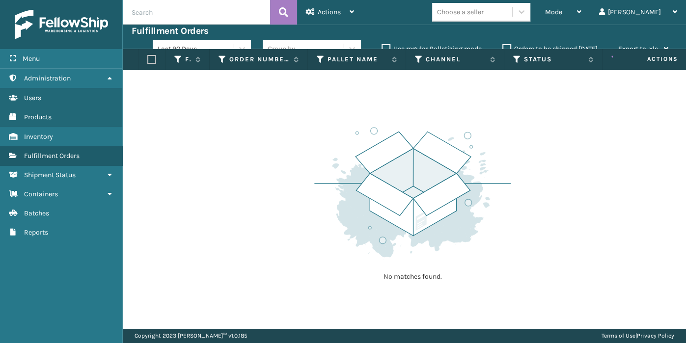
click at [535, 73] on td "No matches found." at bounding box center [688, 76] width 1131 height 12
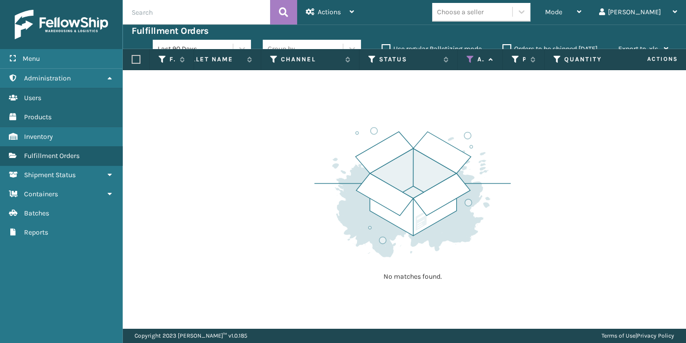
scroll to position [0, 171]
click at [452, 61] on icon at bounding box center [452, 59] width 8 height 9
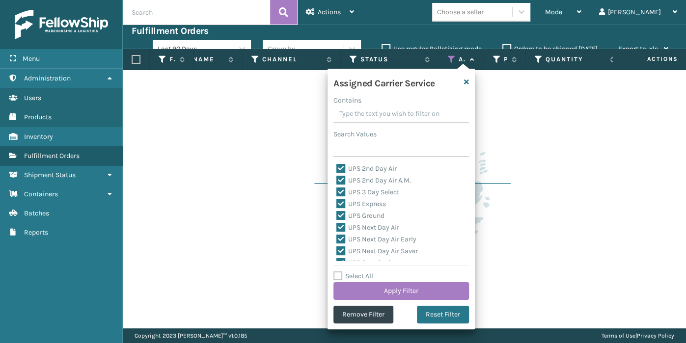
click at [347, 276] on label "Select All" at bounding box center [353, 276] width 40 height 8
click at [347, 271] on input "Select All" at bounding box center [406, 270] width 147 height 1
click at [347, 276] on label "Select All" at bounding box center [353, 276] width 40 height 8
click at [347, 271] on input "Select All" at bounding box center [406, 270] width 147 height 1
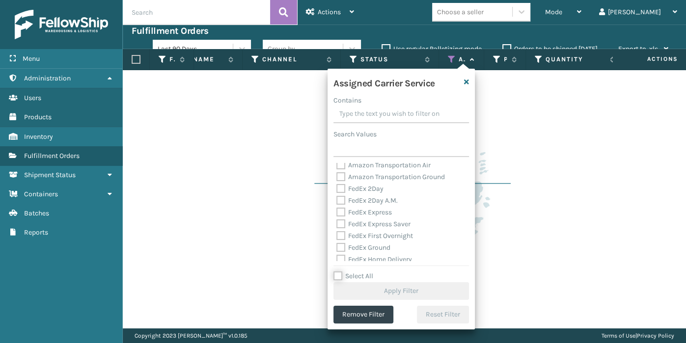
scroll to position [132, 0]
click at [369, 179] on label "FedEx 2Day" at bounding box center [359, 178] width 47 height 8
click at [337, 179] on input "FedEx 2Day" at bounding box center [336, 176] width 0 height 6
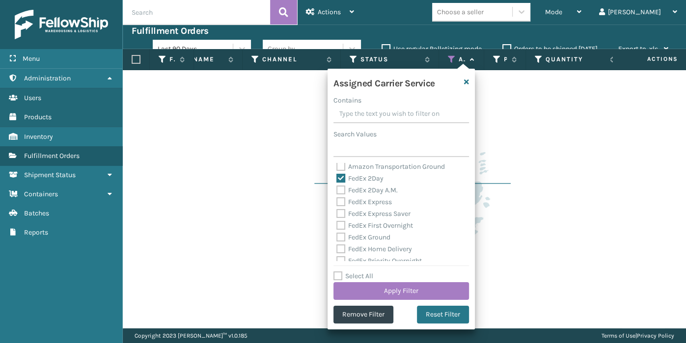
click at [368, 189] on label "FedEx 2Day A.M." at bounding box center [366, 190] width 61 height 8
click at [337, 189] on input "FedEx 2Day A.M." at bounding box center [336, 188] width 0 height 6
click at [366, 204] on label "FedEx Express" at bounding box center [363, 202] width 55 height 8
click at [337, 203] on input "FedEx Express" at bounding box center [336, 199] width 0 height 6
click at [364, 213] on label "FedEx Express Saver" at bounding box center [373, 214] width 74 height 8
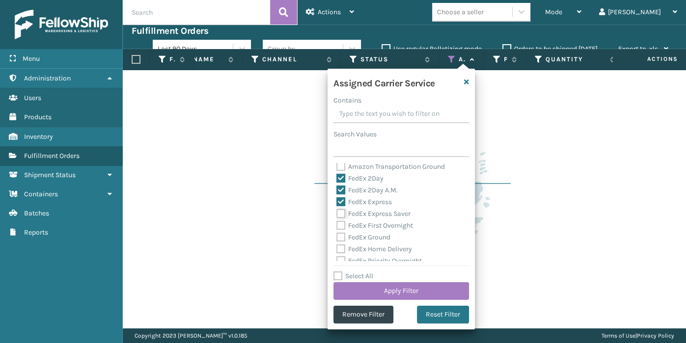
click at [337, 213] on input "FedEx Express Saver" at bounding box center [336, 211] width 0 height 6
click at [361, 223] on label "FedEx First Overnight" at bounding box center [374, 225] width 77 height 8
click at [337, 223] on input "FedEx First Overnight" at bounding box center [336, 223] width 0 height 6
click at [357, 236] on label "FedEx Ground" at bounding box center [363, 237] width 54 height 8
click at [337, 236] on input "FedEx Ground" at bounding box center [336, 235] width 0 height 6
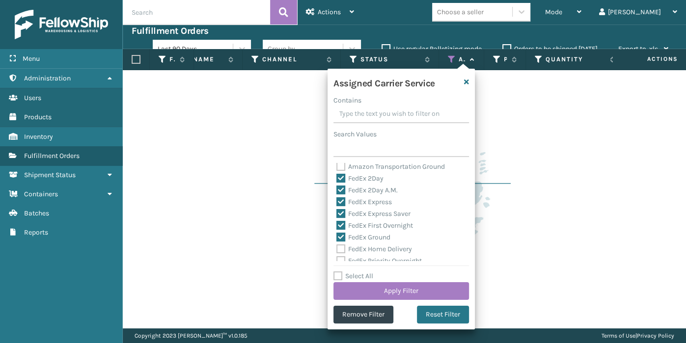
click at [357, 250] on label "FedEx Home Delivery" at bounding box center [374, 249] width 76 height 8
click at [337, 250] on input "FedEx Home Delivery" at bounding box center [336, 246] width 0 height 6
click at [357, 251] on label "FedEx Standard Overnight" at bounding box center [381, 250] width 91 height 8
click at [337, 251] on input "FedEx Standard Overnight" at bounding box center [336, 248] width 0 height 6
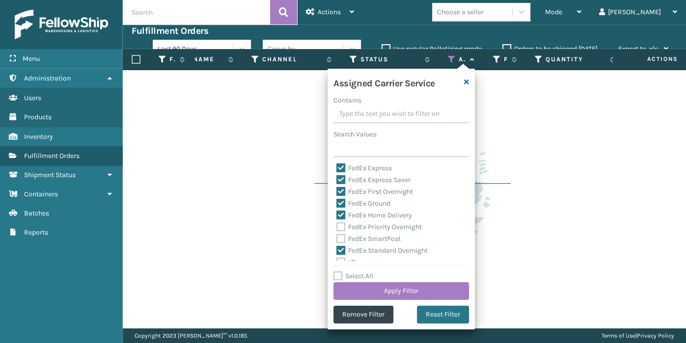
click at [357, 239] on label "FedEx SmartPost" at bounding box center [368, 239] width 64 height 8
click at [337, 239] on input "FedEx SmartPost" at bounding box center [336, 236] width 0 height 6
click at [356, 225] on label "FedEx Priority Overnight" at bounding box center [378, 227] width 85 height 8
click at [337, 225] on input "FedEx Priority Overnight" at bounding box center [336, 224] width 0 height 6
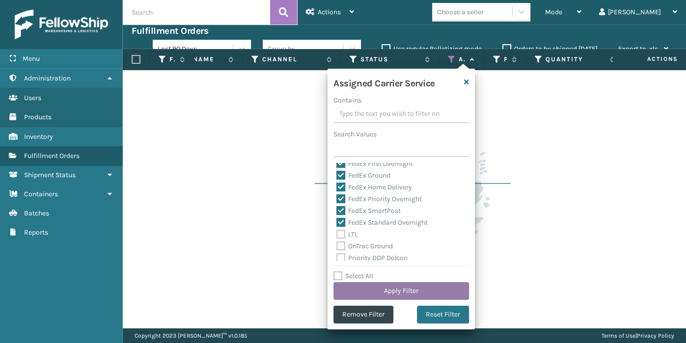
click at [354, 292] on button "Apply Filter" at bounding box center [400, 291] width 135 height 18
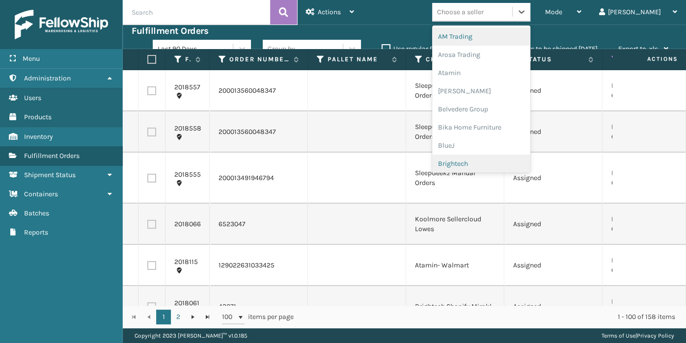
click at [507, 164] on div "Brightech" at bounding box center [481, 164] width 98 height 18
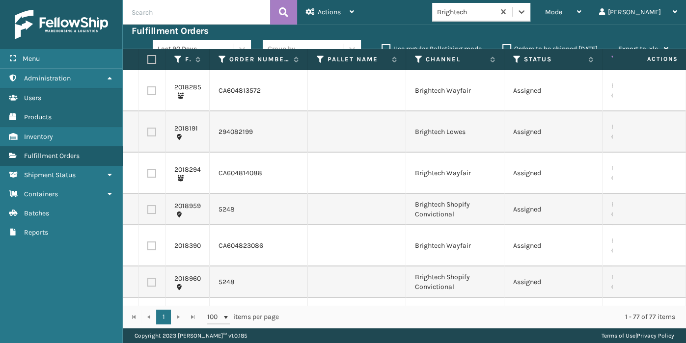
click at [153, 62] on label at bounding box center [150, 59] width 6 height 9
click at [148, 62] on input "checkbox" at bounding box center [147, 59] width 0 height 6
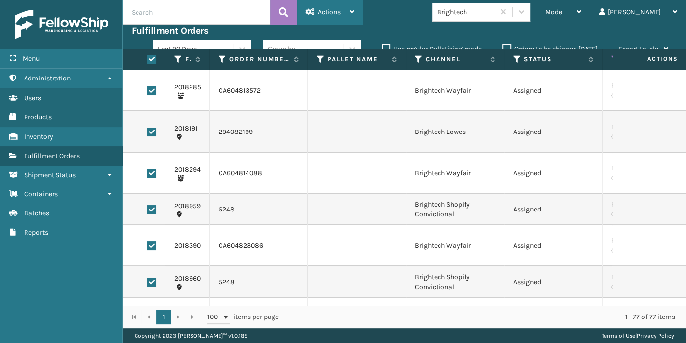
click at [337, 13] on span "Actions" at bounding box center [329, 12] width 23 height 8
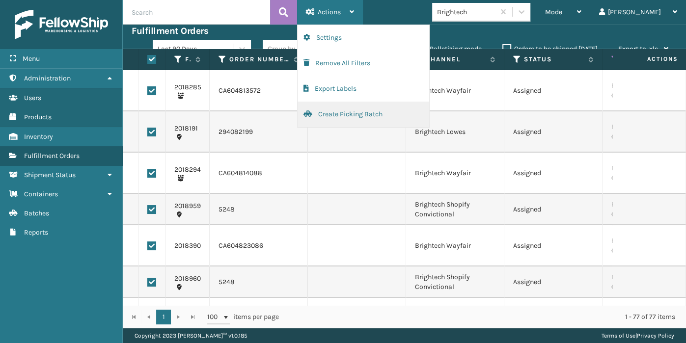
click at [382, 109] on button "Create Picking Batch" at bounding box center [363, 115] width 132 height 26
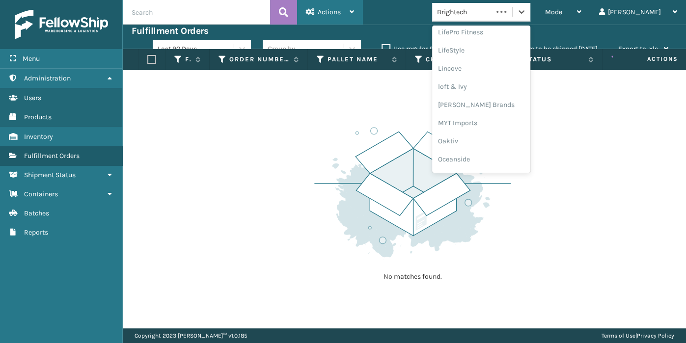
scroll to position [474, 0]
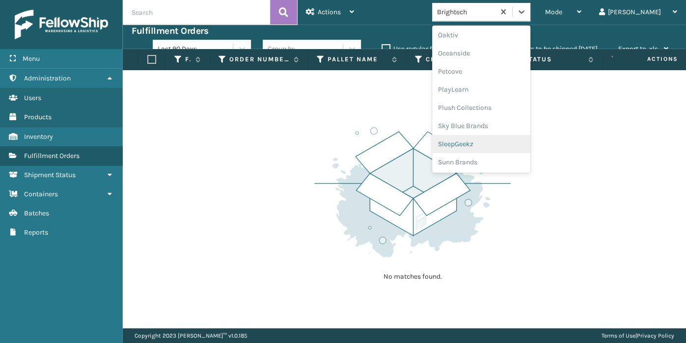
click at [509, 141] on div "SleepGeekz" at bounding box center [481, 144] width 98 height 18
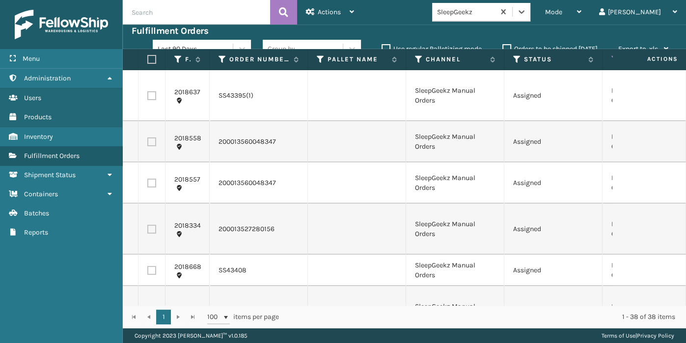
click at [153, 59] on label at bounding box center [150, 59] width 6 height 9
click at [148, 59] on input "checkbox" at bounding box center [147, 59] width 0 height 6
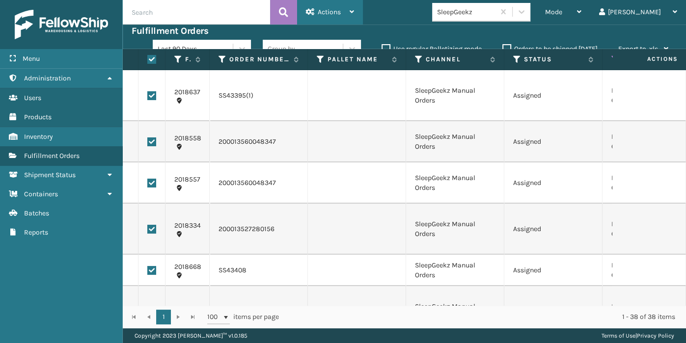
click at [342, 15] on div "Actions" at bounding box center [330, 12] width 48 height 25
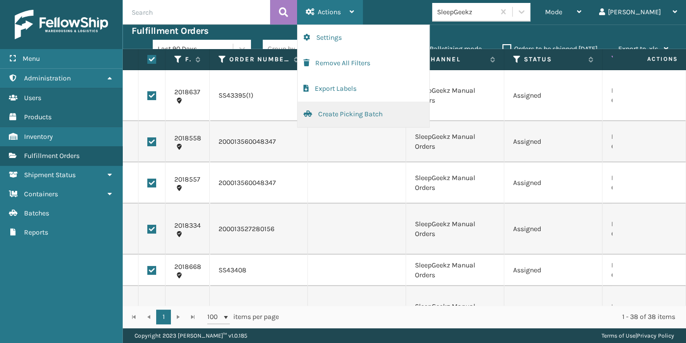
click at [370, 110] on button "Create Picking Batch" at bounding box center [363, 115] width 132 height 26
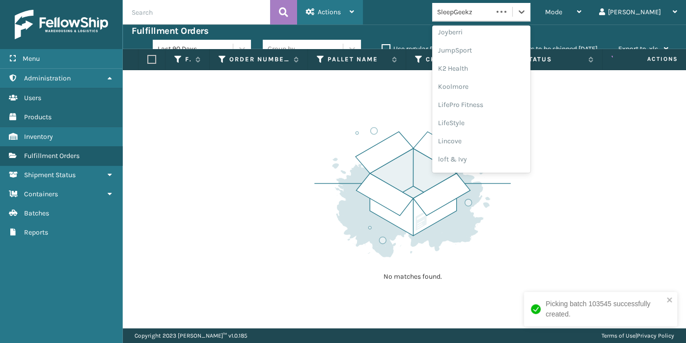
scroll to position [310, 0]
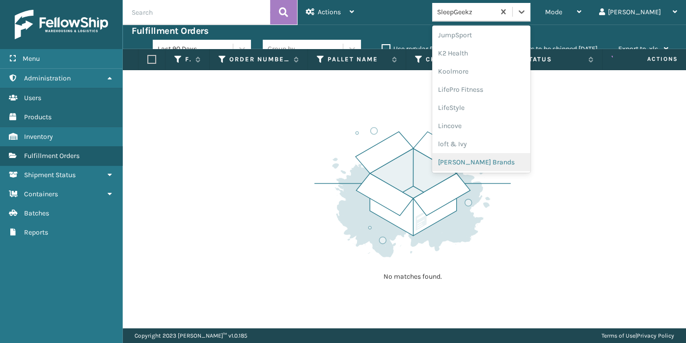
click at [520, 160] on div "[PERSON_NAME] Brands" at bounding box center [481, 162] width 98 height 18
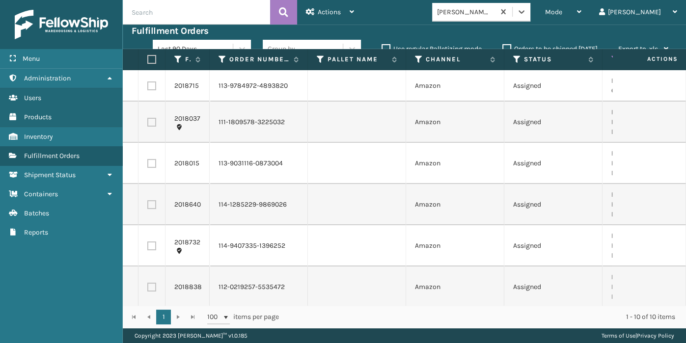
click at [153, 61] on label at bounding box center [150, 59] width 6 height 9
click at [148, 61] on input "checkbox" at bounding box center [147, 59] width 0 height 6
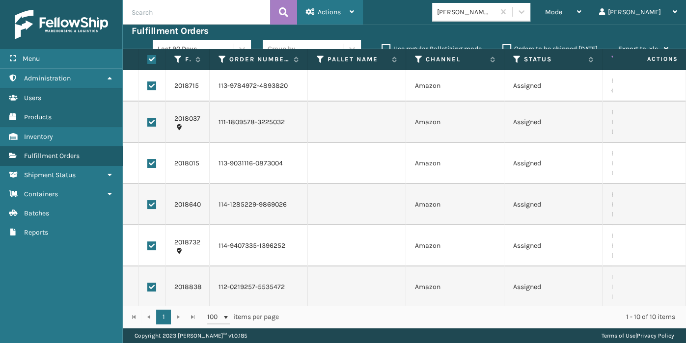
click at [333, 11] on span "Actions" at bounding box center [329, 12] width 23 height 8
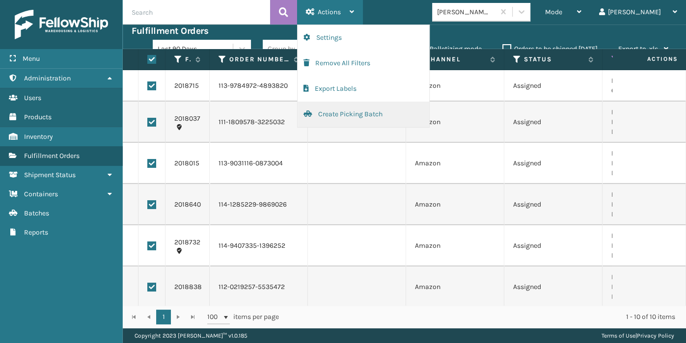
click at [353, 116] on button "Create Picking Batch" at bounding box center [363, 115] width 132 height 26
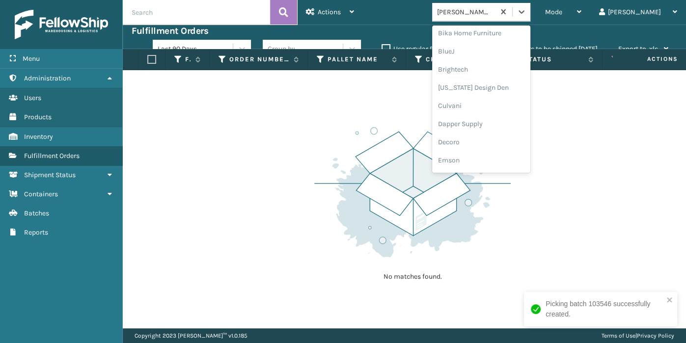
scroll to position [105, 0]
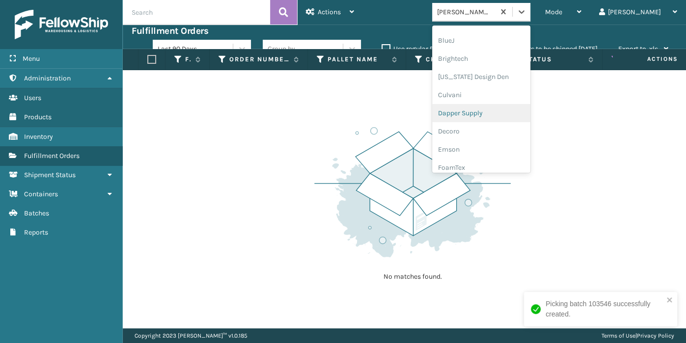
click at [503, 113] on div "Dapper Supply" at bounding box center [481, 113] width 98 height 18
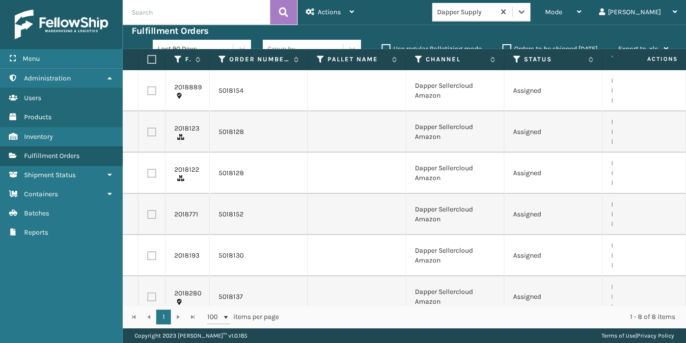
click at [153, 55] on label at bounding box center [150, 59] width 6 height 9
click at [148, 56] on input "checkbox" at bounding box center [147, 59] width 0 height 6
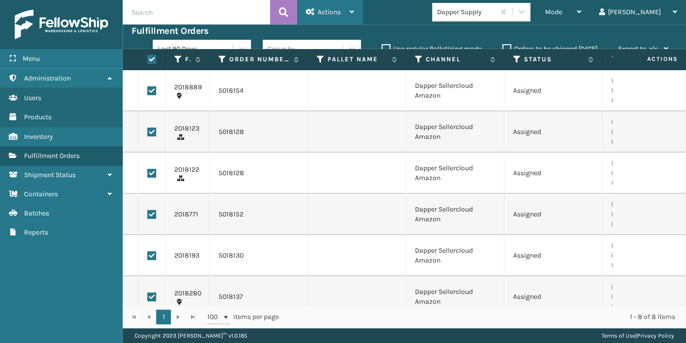
click at [343, 15] on div "Actions" at bounding box center [330, 12] width 48 height 25
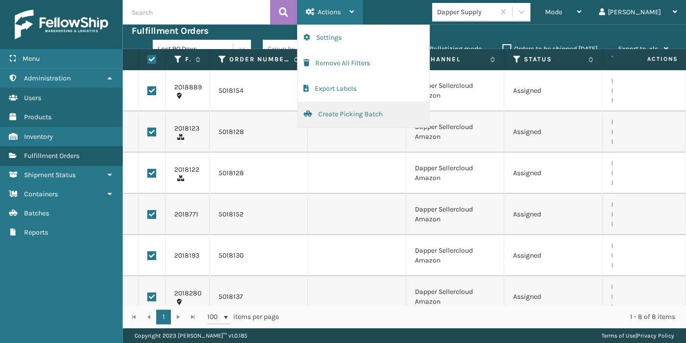
click at [381, 115] on button "Create Picking Batch" at bounding box center [363, 115] width 132 height 26
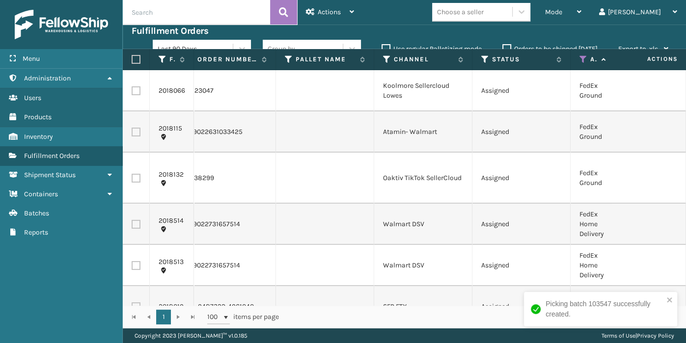
scroll to position [0, 32]
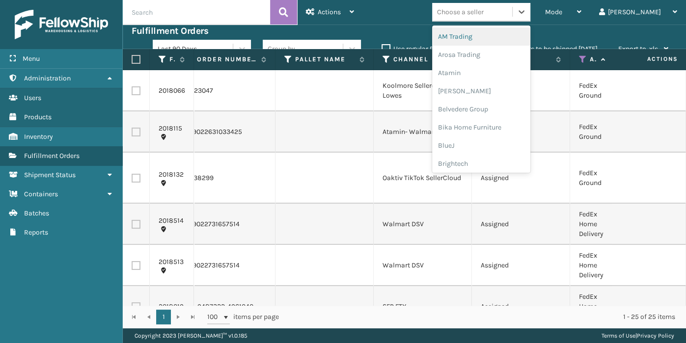
click at [506, 71] on div "Atamin" at bounding box center [481, 73] width 98 height 18
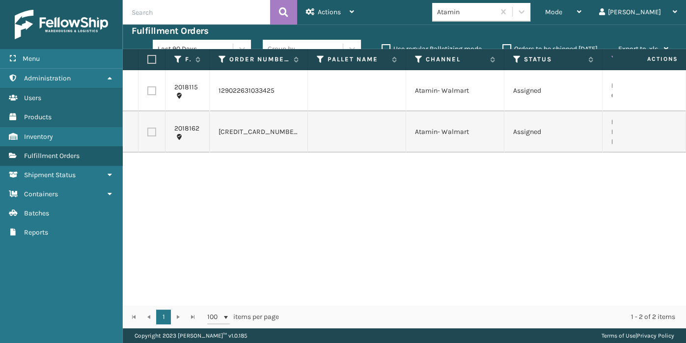
click at [151, 58] on label at bounding box center [150, 59] width 6 height 9
click at [148, 58] on input "checkbox" at bounding box center [147, 59] width 0 height 6
click at [332, 14] on span "Actions" at bounding box center [329, 12] width 23 height 8
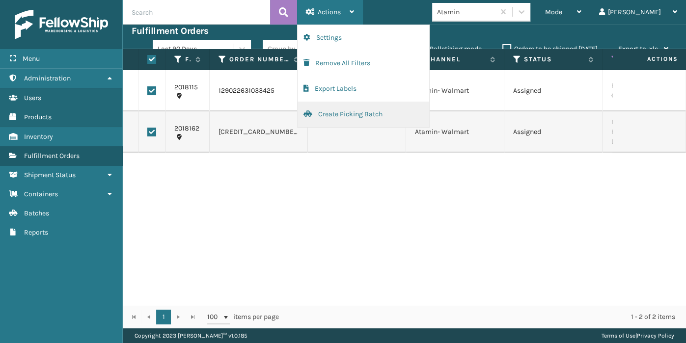
click at [340, 113] on button "Create Picking Batch" at bounding box center [363, 115] width 132 height 26
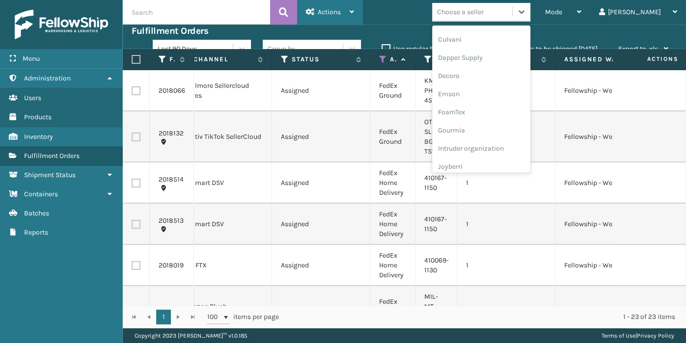
scroll to position [170, 0]
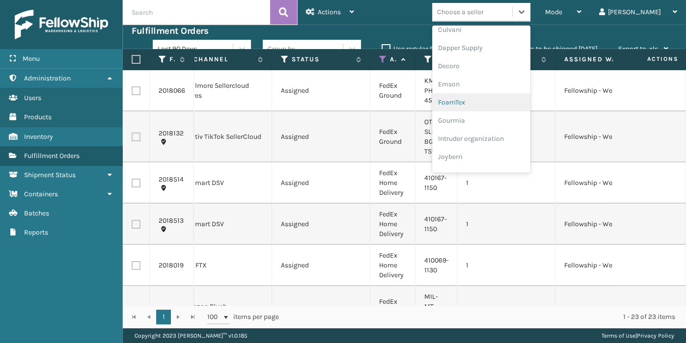
click at [501, 101] on div "FoamTex" at bounding box center [481, 102] width 98 height 18
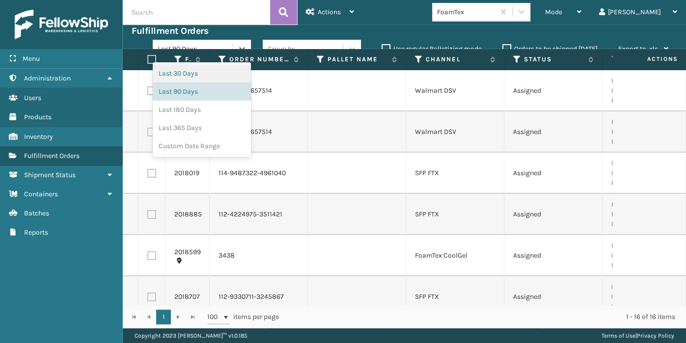
click at [147, 56] on label at bounding box center [150, 59] width 6 height 9
click at [147, 56] on input "checkbox" at bounding box center [147, 59] width 0 height 6
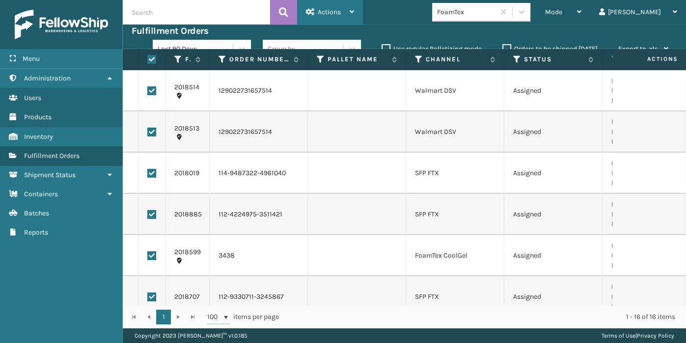
click at [329, 7] on div "Actions" at bounding box center [330, 12] width 48 height 25
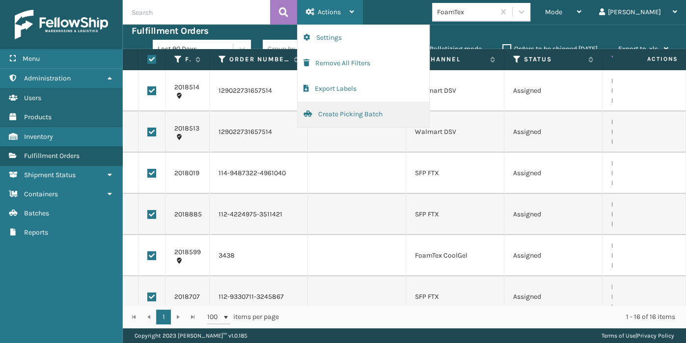
click at [351, 106] on button "Create Picking Batch" at bounding box center [363, 115] width 132 height 26
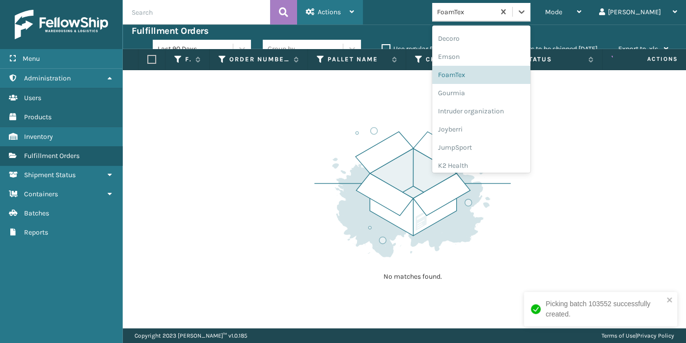
scroll to position [199, 0]
click at [497, 133] on div "Joyberri" at bounding box center [481, 128] width 98 height 18
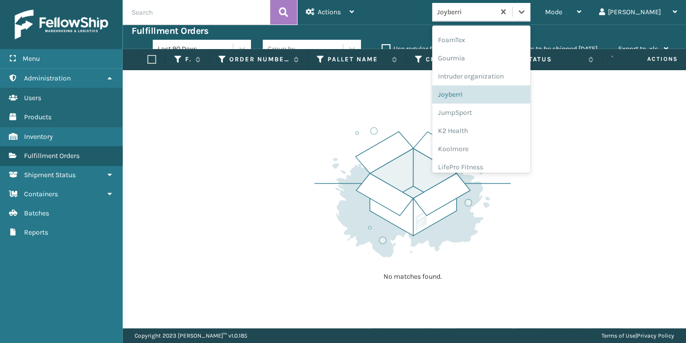
scroll to position [237, 0]
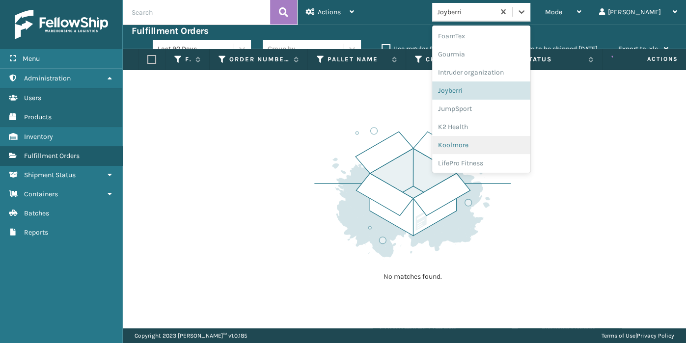
click at [509, 141] on div "Koolmore" at bounding box center [481, 145] width 98 height 18
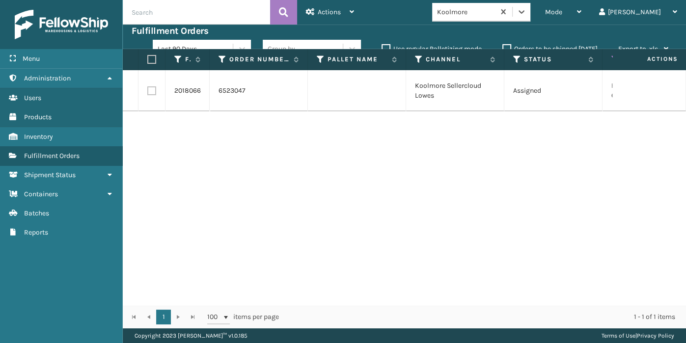
click at [153, 58] on label at bounding box center [150, 59] width 6 height 9
click at [148, 58] on input "checkbox" at bounding box center [147, 59] width 0 height 6
click at [311, 15] on icon at bounding box center [310, 11] width 9 height 7
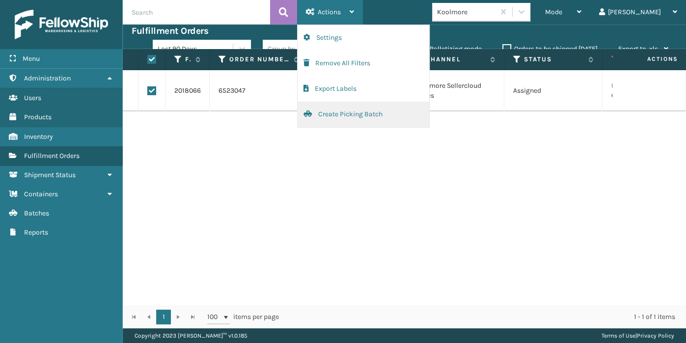
click at [311, 108] on button "Create Picking Batch" at bounding box center [363, 115] width 132 height 26
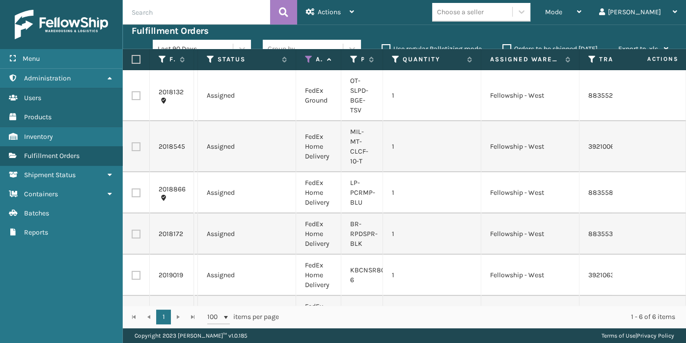
scroll to position [0, 307]
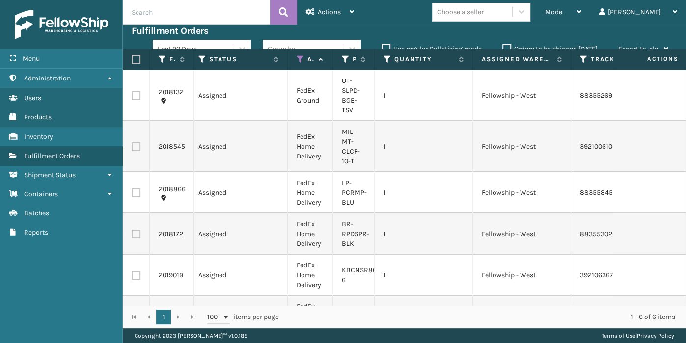
click at [125, 60] on th at bounding box center [136, 59] width 27 height 21
click at [132, 59] on label at bounding box center [135, 59] width 6 height 9
click at [132, 59] on input "checkbox" at bounding box center [132, 59] width 0 height 6
click at [327, 6] on div "Actions" at bounding box center [330, 12] width 48 height 25
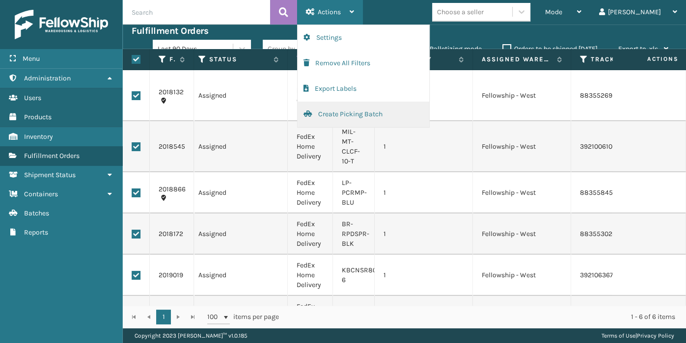
click at [369, 108] on button "Create Picking Batch" at bounding box center [363, 115] width 132 height 26
